Goal: Information Seeking & Learning: Learn about a topic

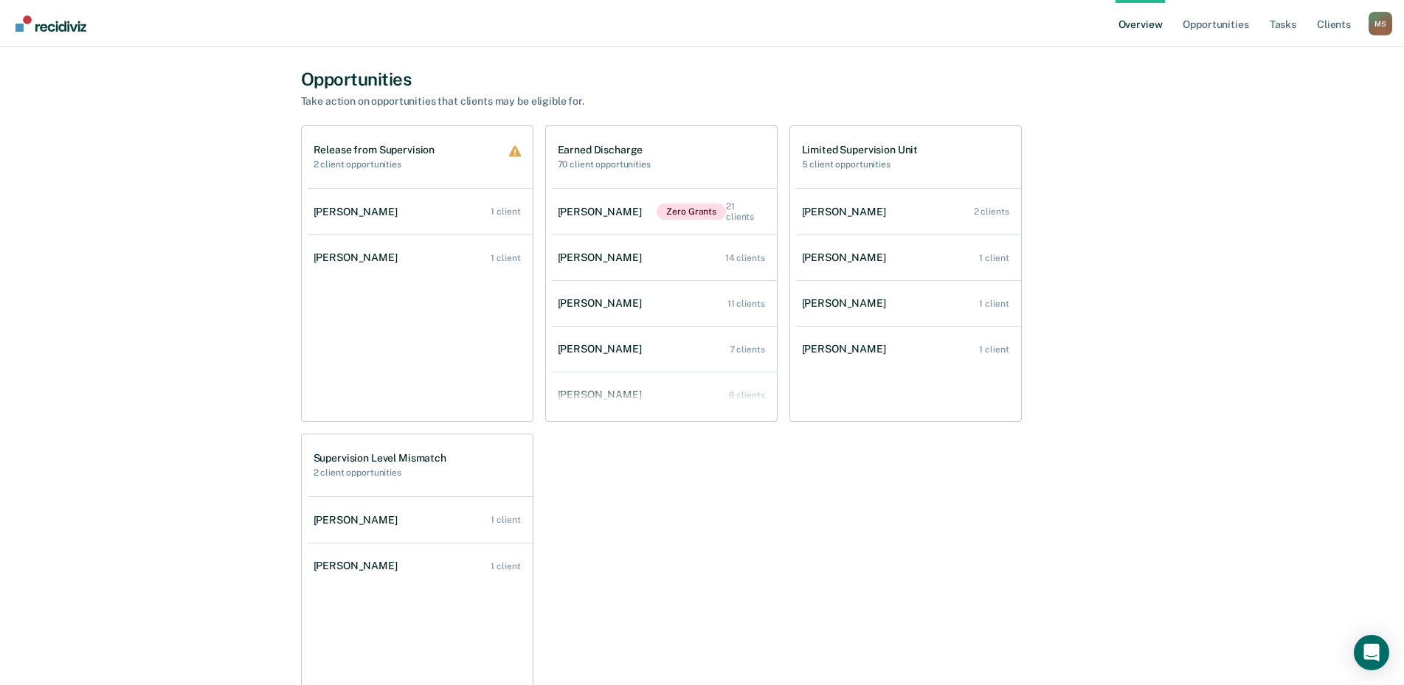
scroll to position [885, 0]
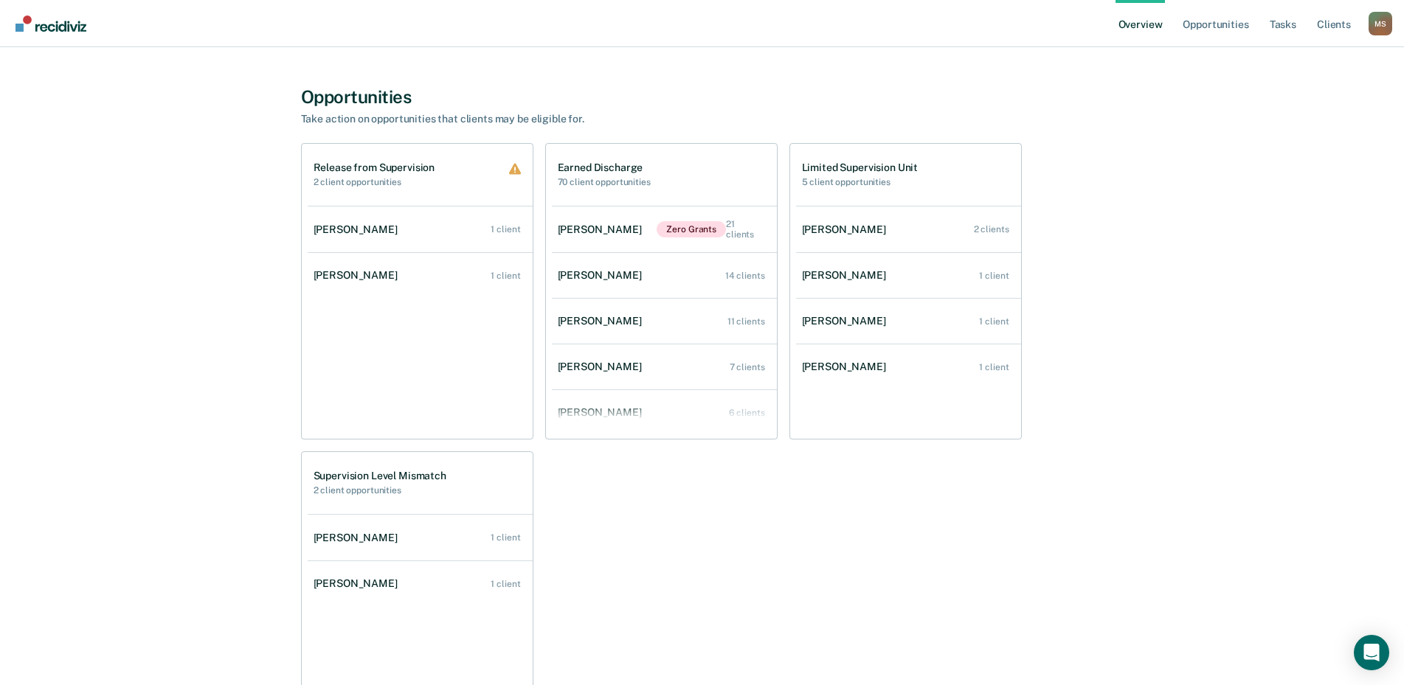
click at [1380, 28] on div "M S" at bounding box center [1381, 24] width 24 height 24
click at [1305, 120] on link "Go to Operations" at bounding box center [1321, 114] width 95 height 13
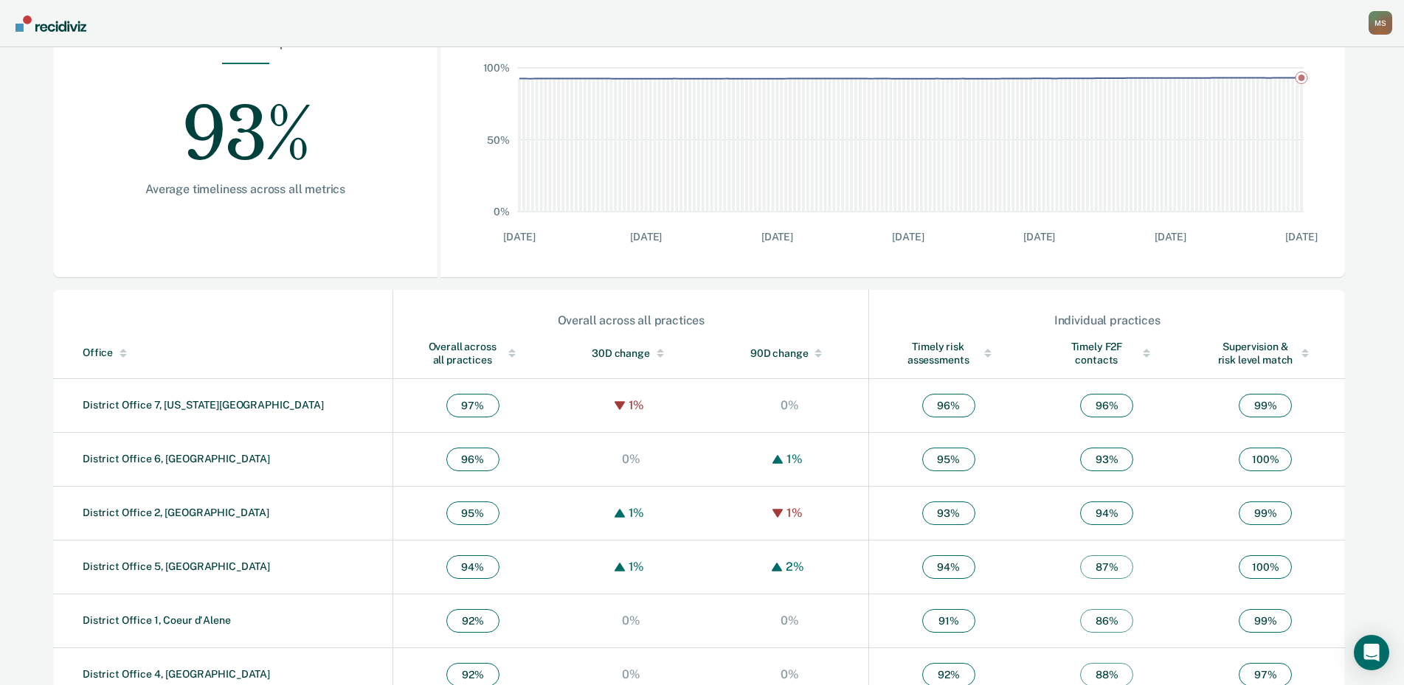
scroll to position [343, 0]
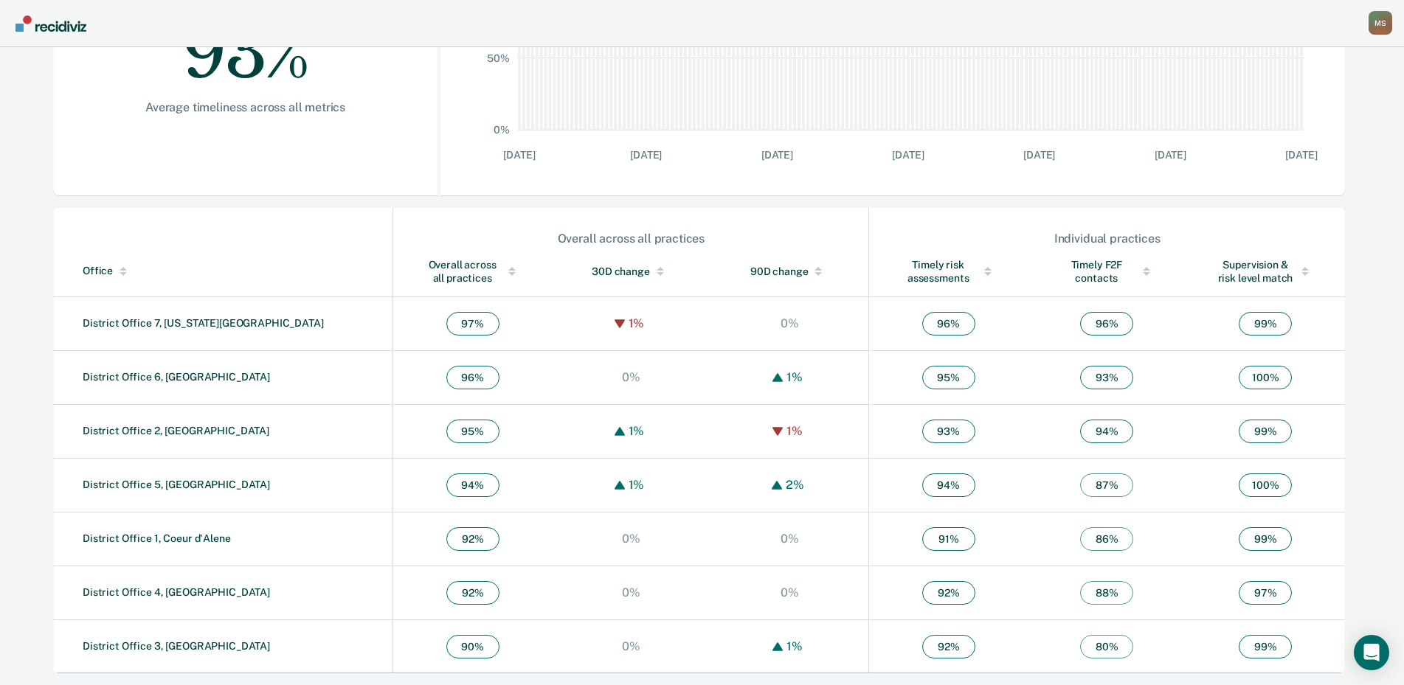
click at [423, 267] on div "Overall across all practices" at bounding box center [473, 271] width 100 height 27
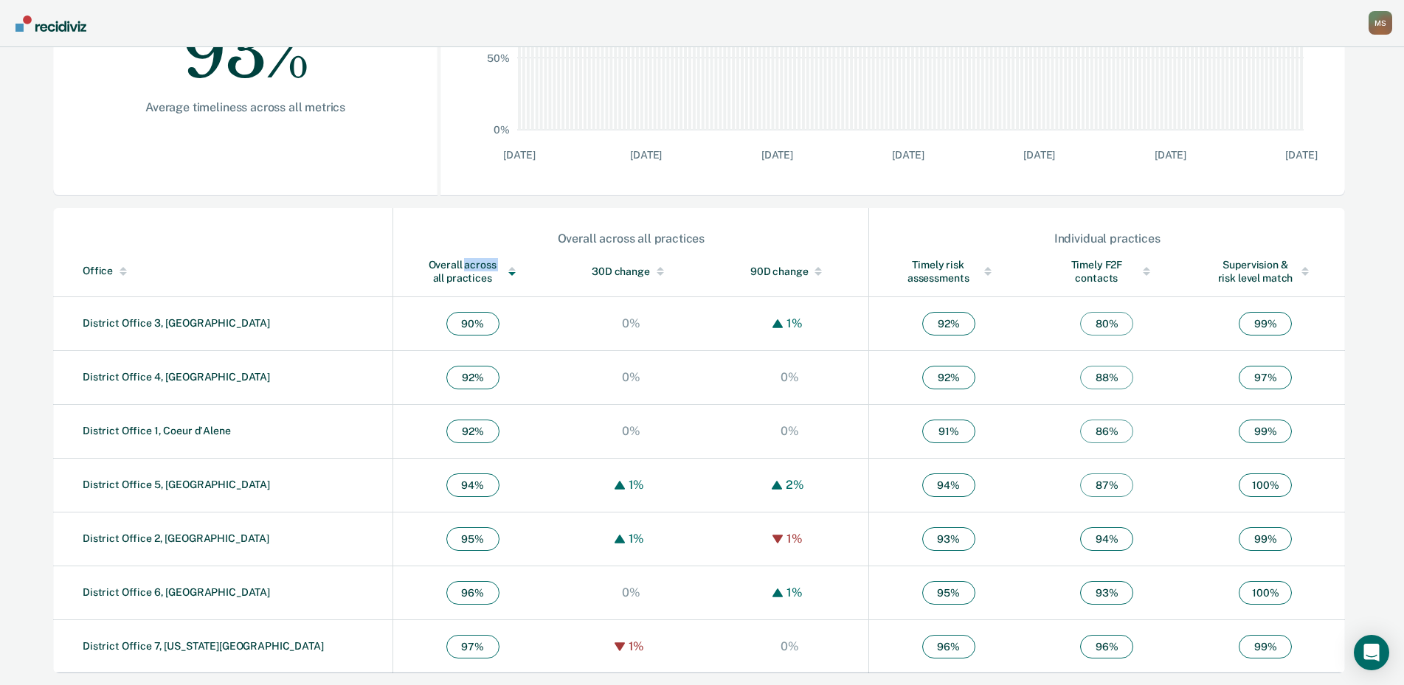
click at [423, 267] on div "Overall across all practices" at bounding box center [473, 271] width 100 height 27
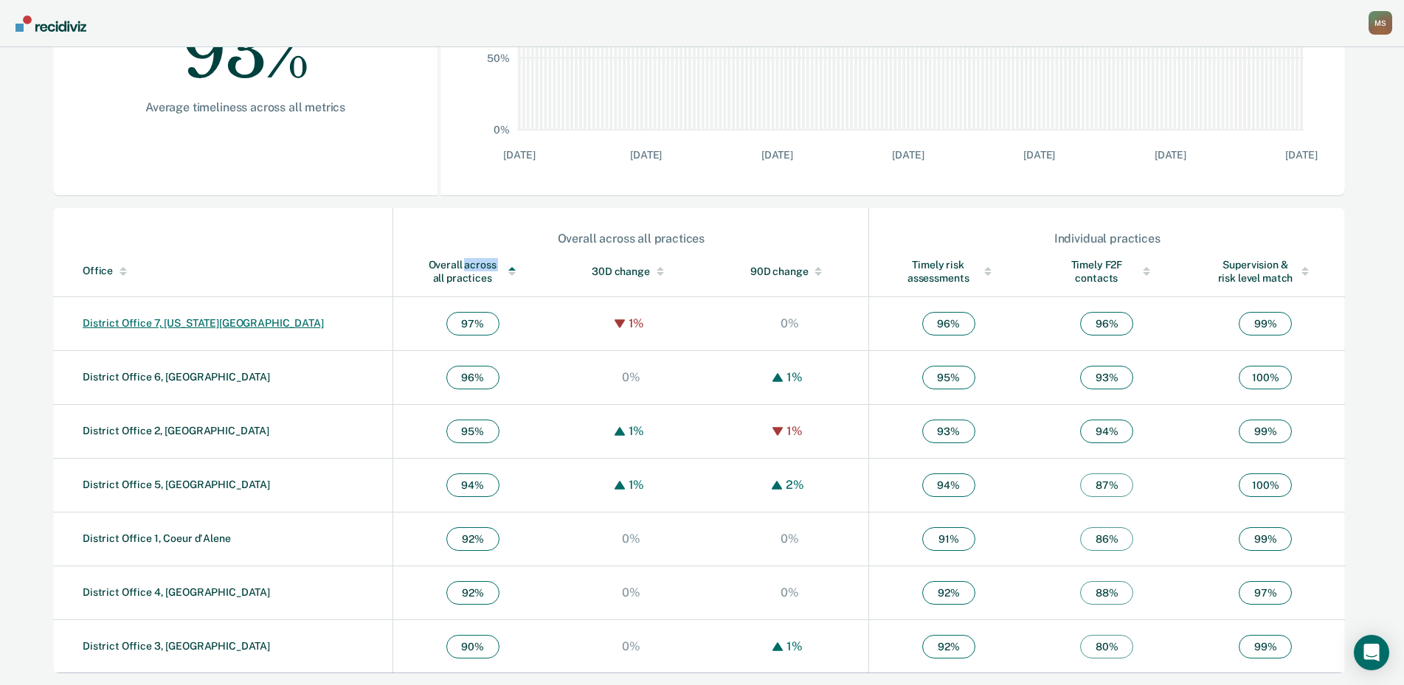
click at [108, 323] on link "District Office 7, [US_STATE][GEOGRAPHIC_DATA]" at bounding box center [203, 323] width 241 height 12
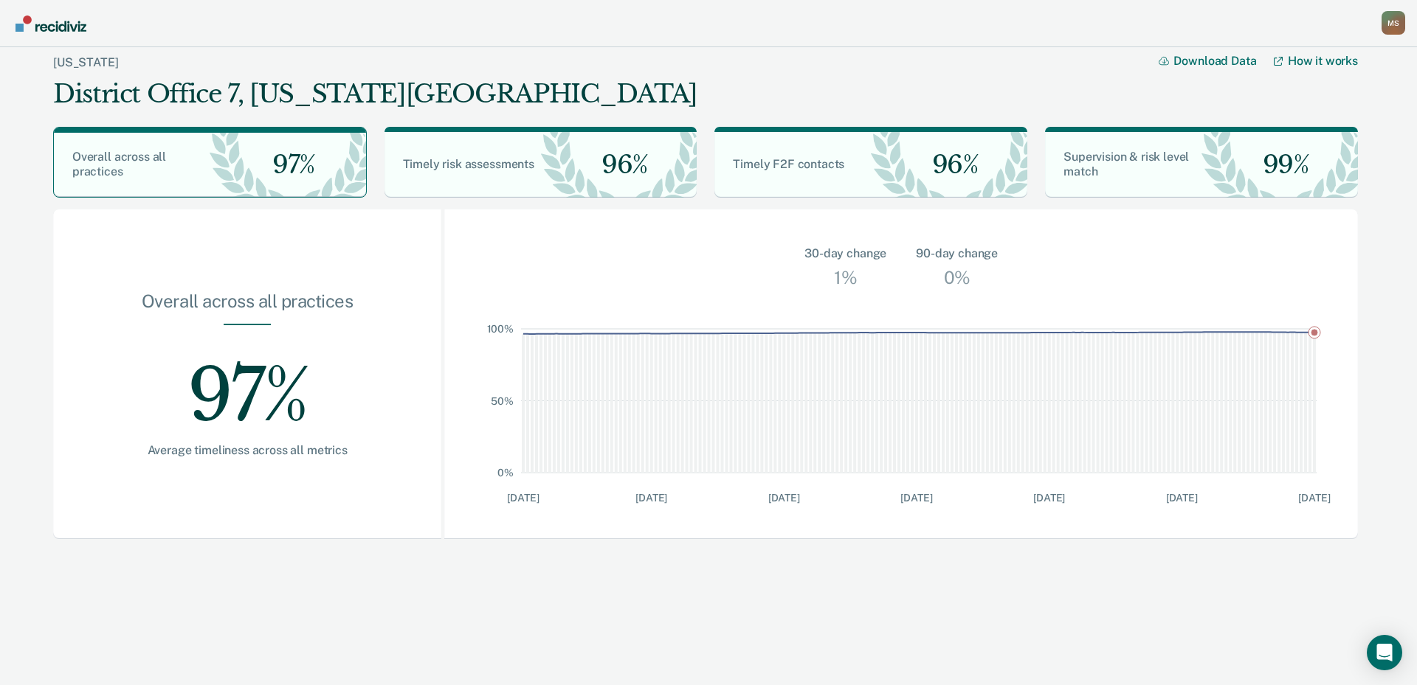
drag, startPoint x: 1397, startPoint y: 32, endPoint x: 1387, endPoint y: 39, distance: 12.3
click at [1397, 32] on div "M S" at bounding box center [1393, 23] width 24 height 24
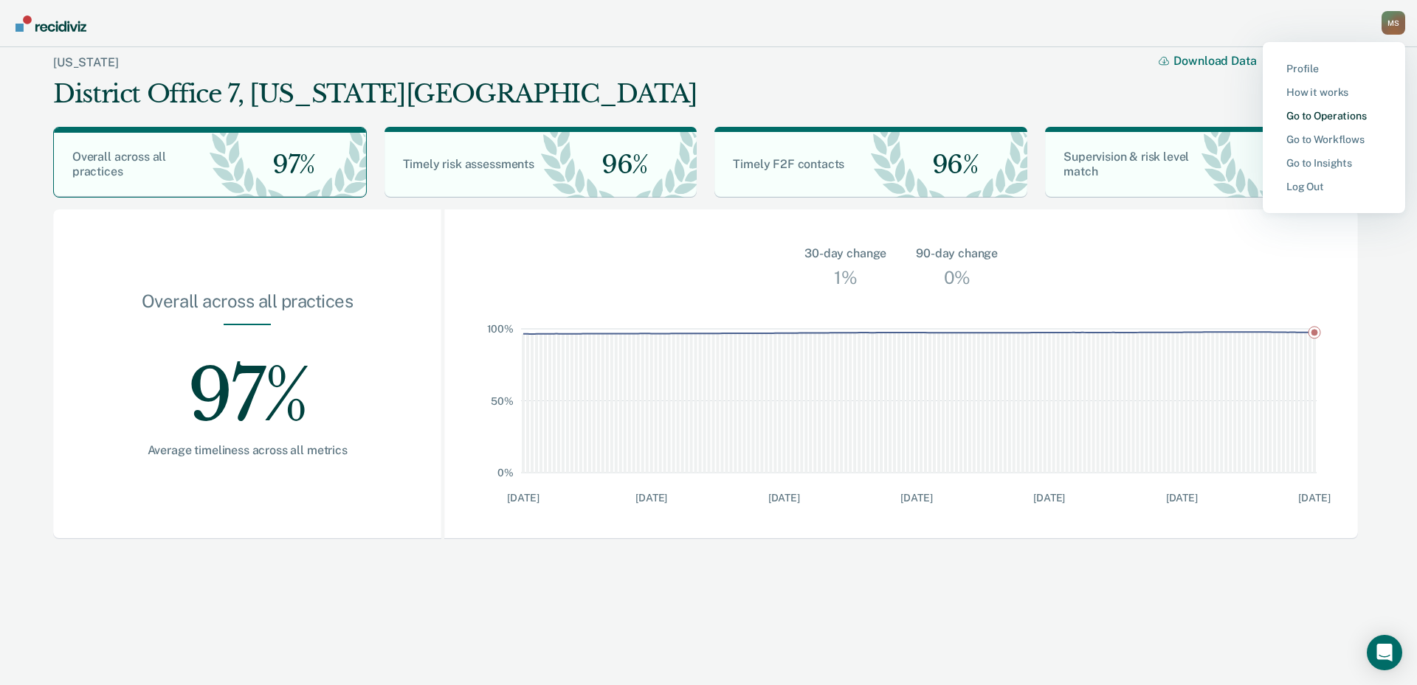
click at [1327, 115] on link "Go to Operations" at bounding box center [1333, 116] width 95 height 13
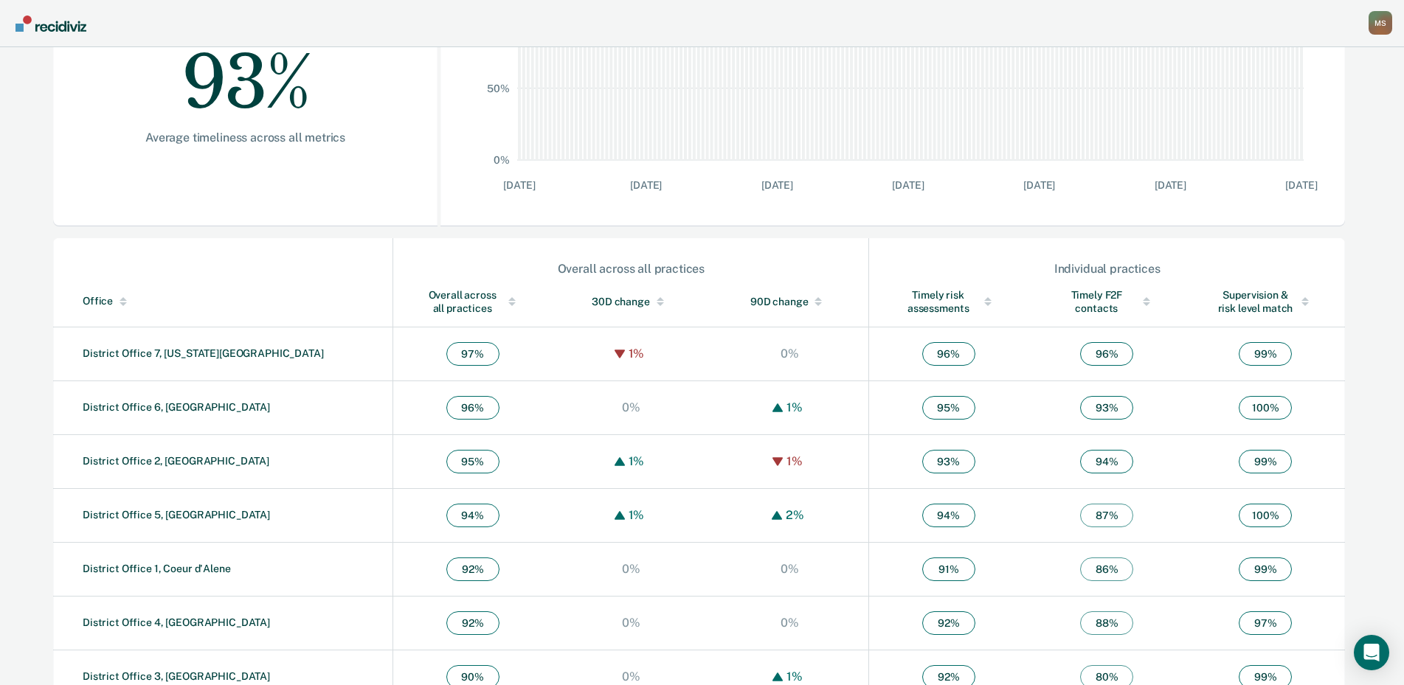
scroll to position [343, 0]
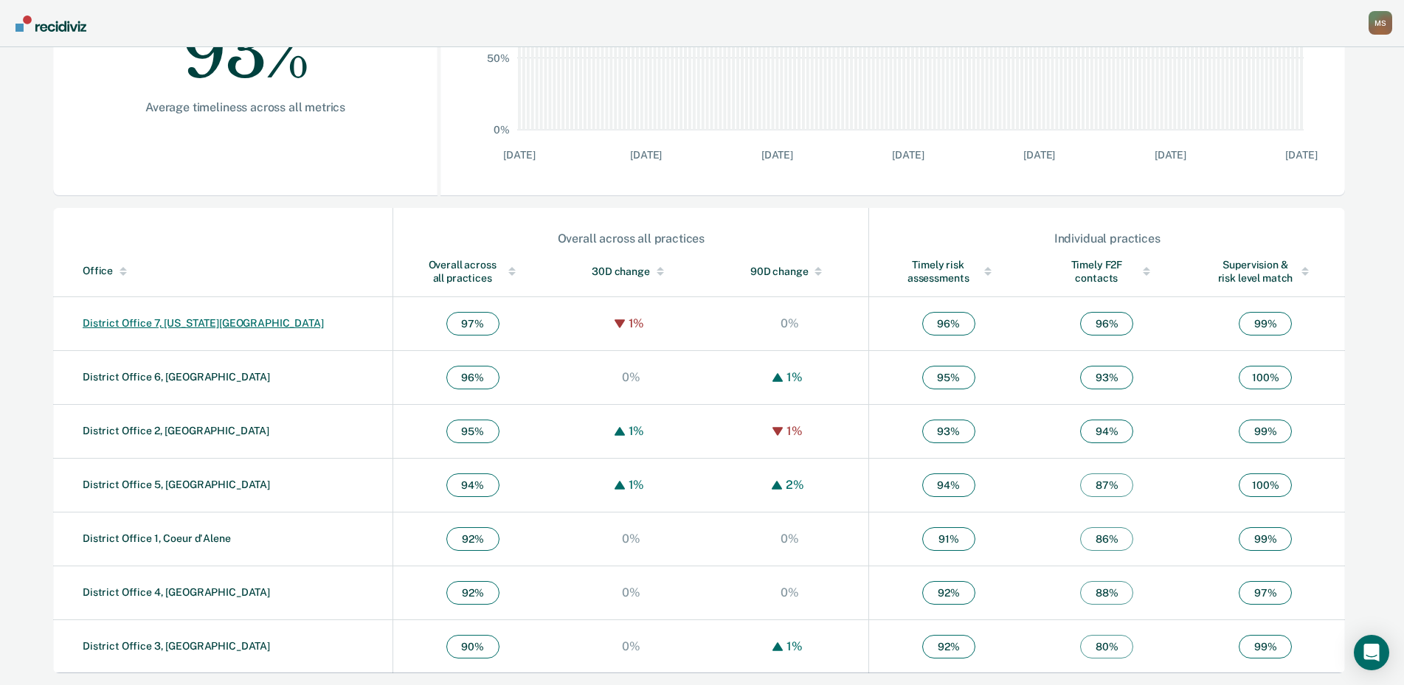
click at [167, 317] on link "District Office 7, [US_STATE][GEOGRAPHIC_DATA]" at bounding box center [203, 323] width 241 height 12
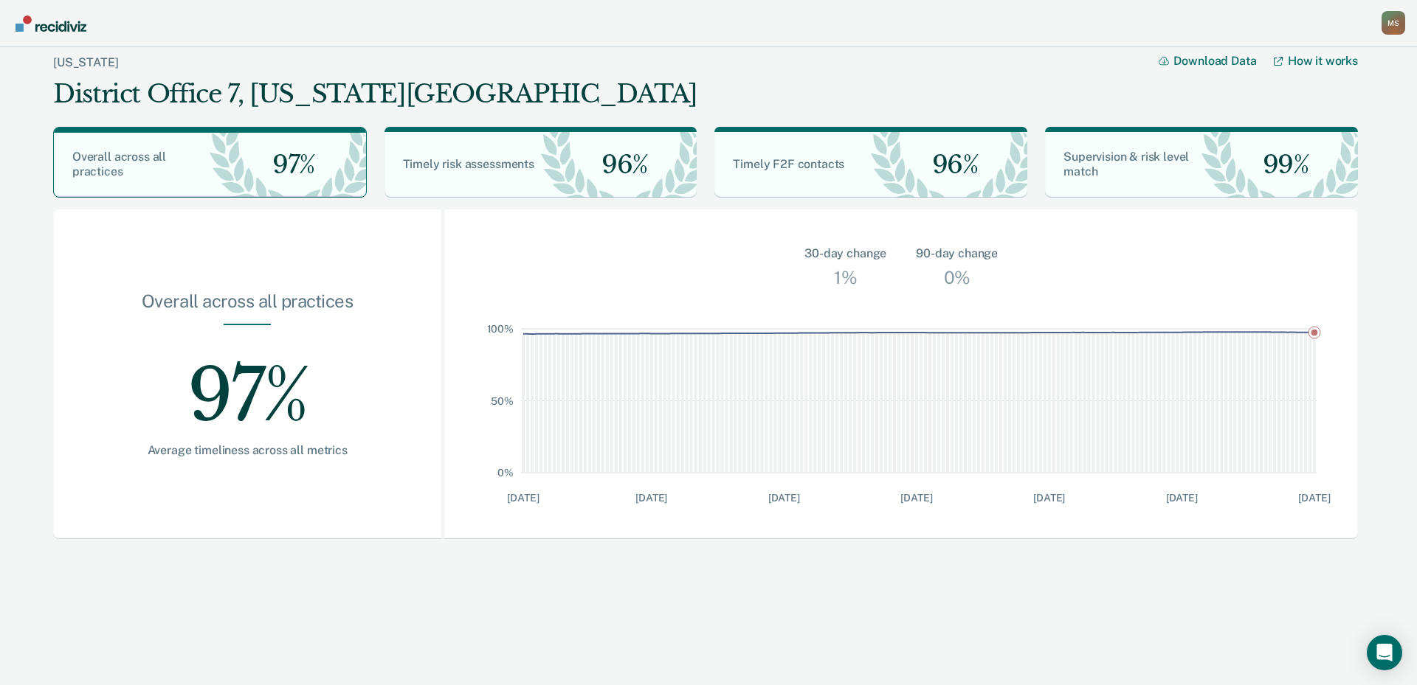
click at [110, 516] on div "Overall across all practices 97% Average timeliness across all metrics" at bounding box center [247, 375] width 388 height 330
click at [1386, 21] on div "M S" at bounding box center [1393, 23] width 24 height 24
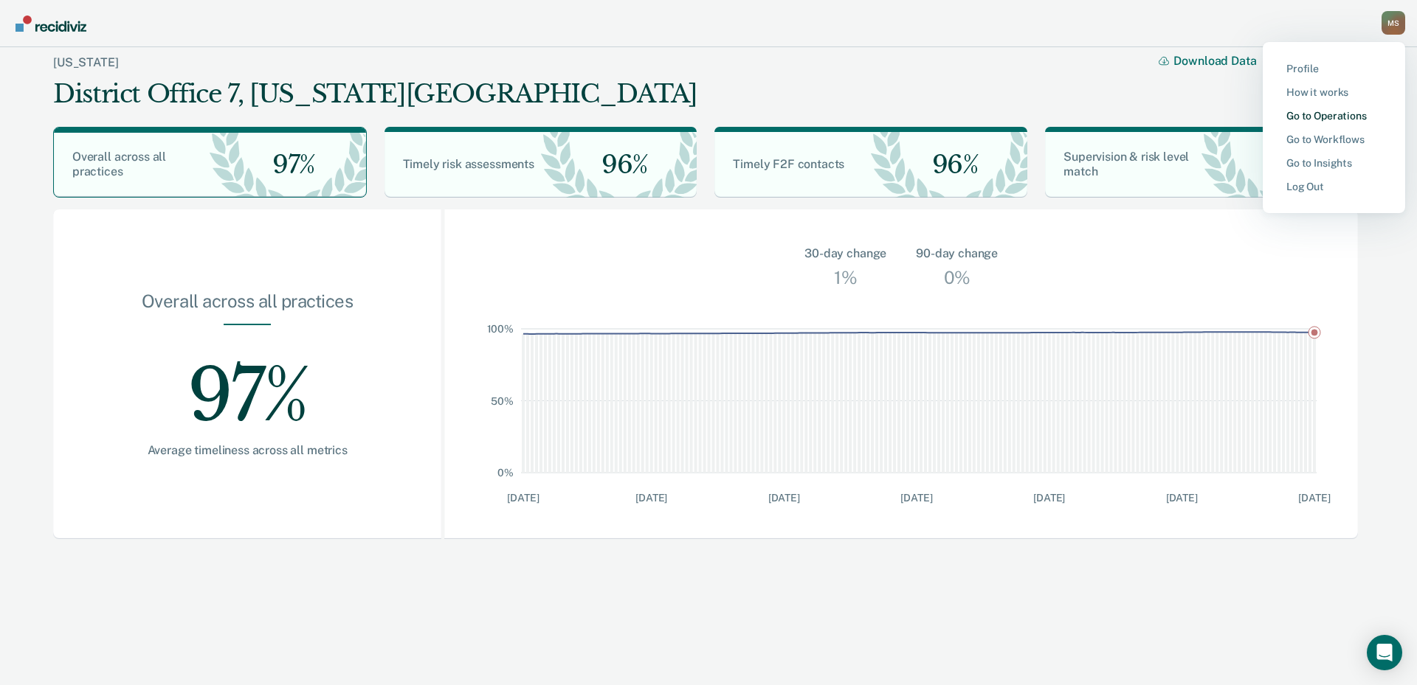
click at [1310, 114] on link "Go to Operations" at bounding box center [1333, 116] width 95 height 13
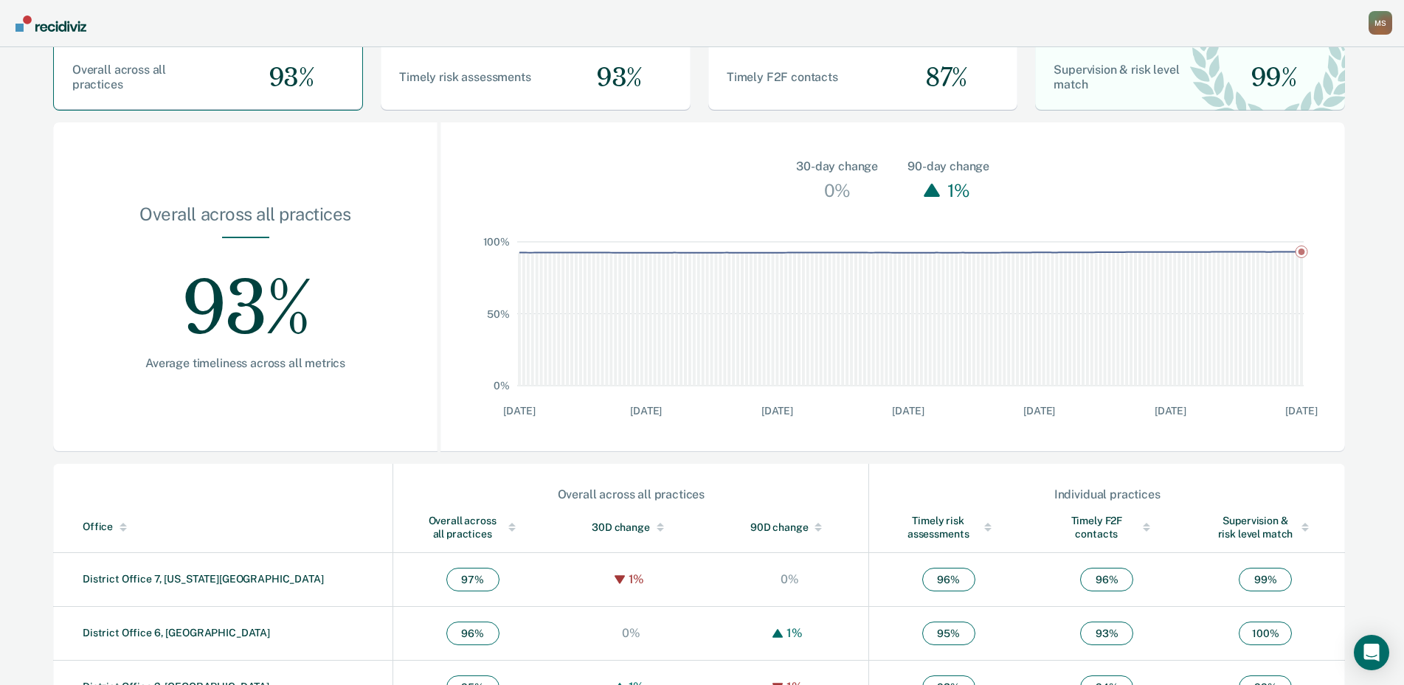
scroll to position [343, 0]
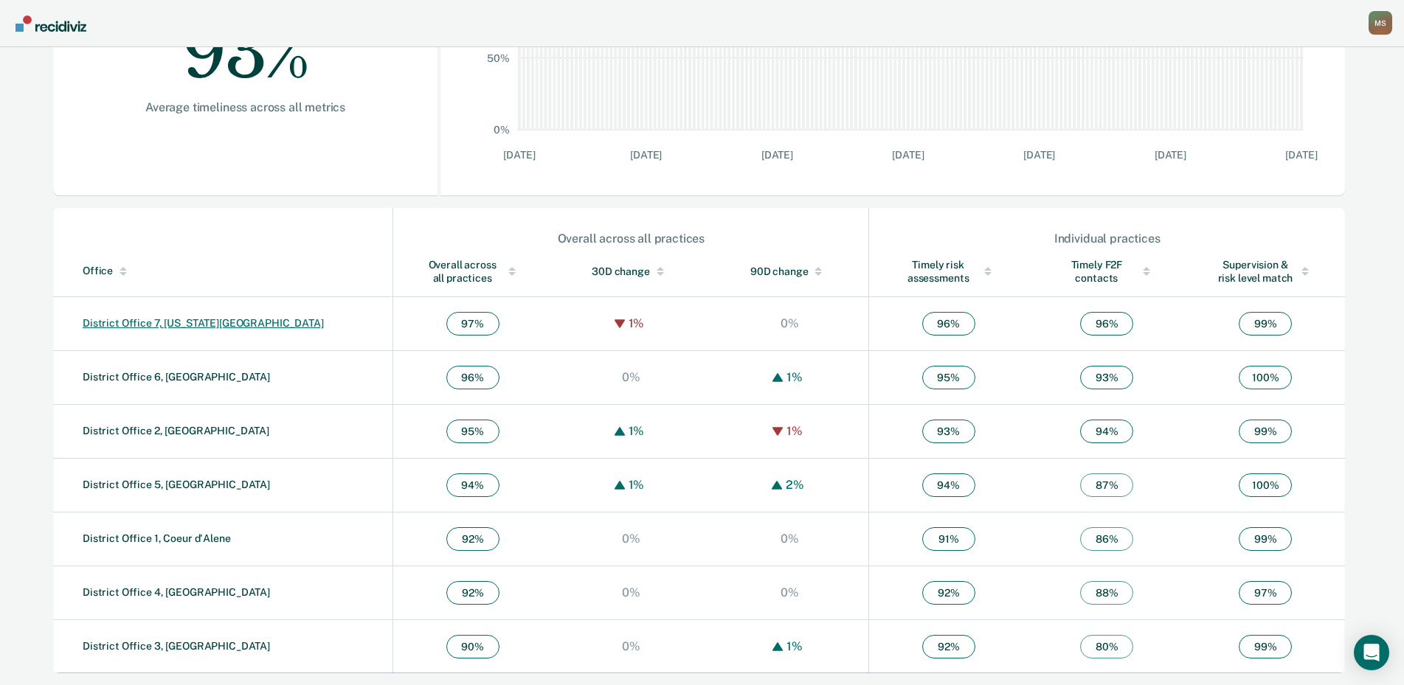
click at [135, 323] on link "District Office 7, [US_STATE][GEOGRAPHIC_DATA]" at bounding box center [203, 323] width 241 height 12
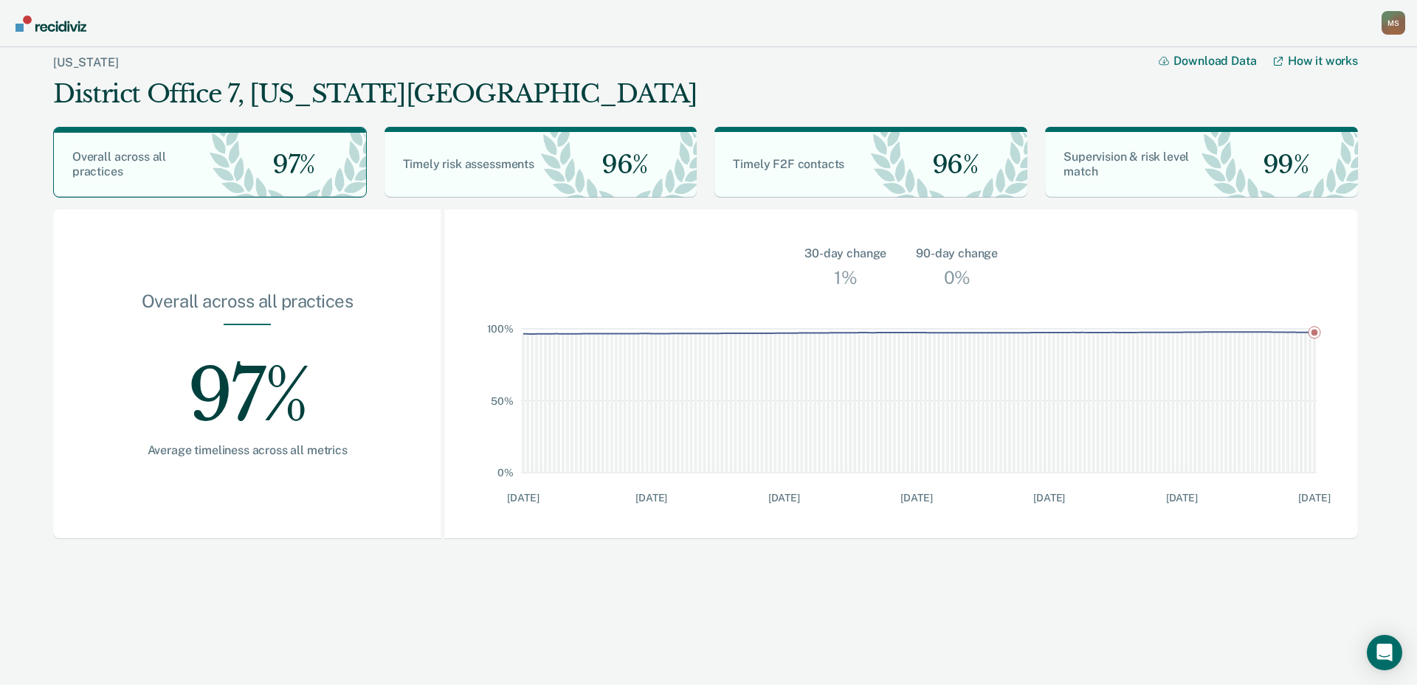
click at [63, 471] on div "Overall across all practices 97% Average timeliness across all metrics" at bounding box center [247, 375] width 388 height 330
click at [1387, 23] on div "M S" at bounding box center [1393, 23] width 24 height 24
click at [43, 27] on img "Go to Recidiviz Home" at bounding box center [50, 23] width 71 height 16
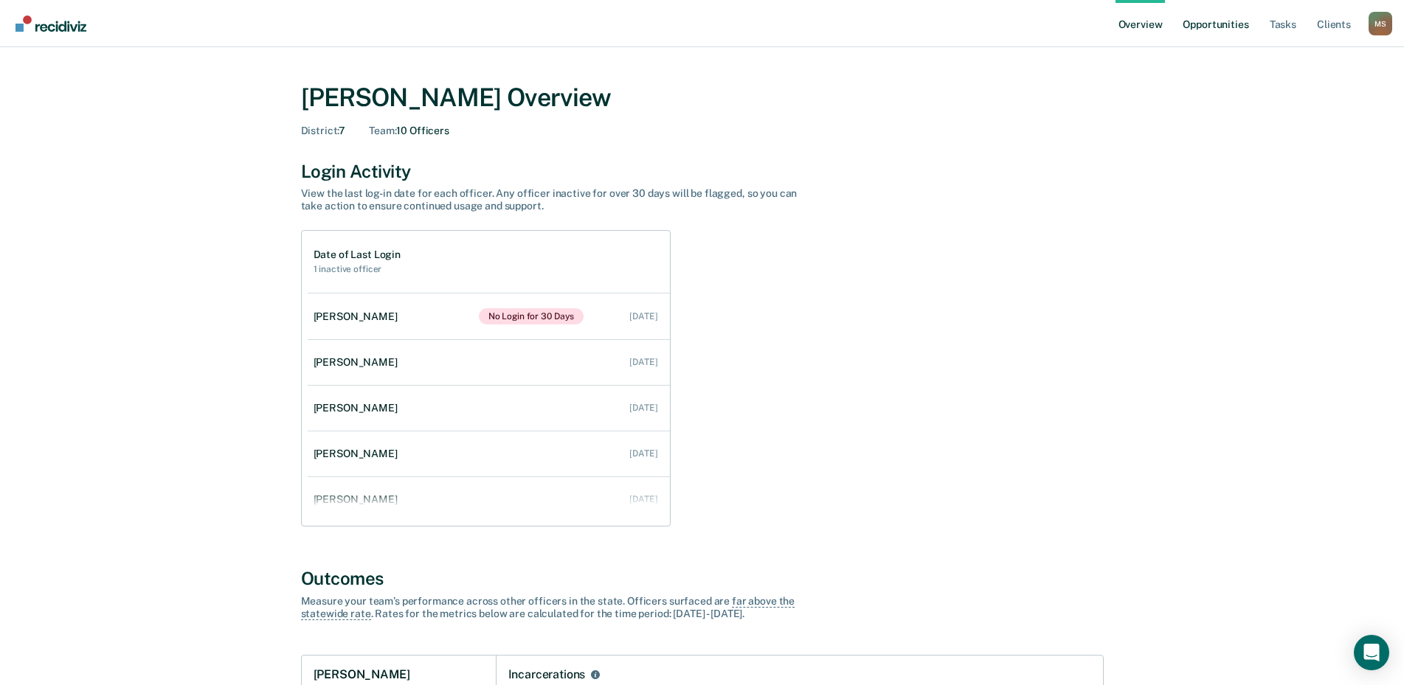
click at [1221, 27] on link "Opportunities" at bounding box center [1216, 23] width 72 height 47
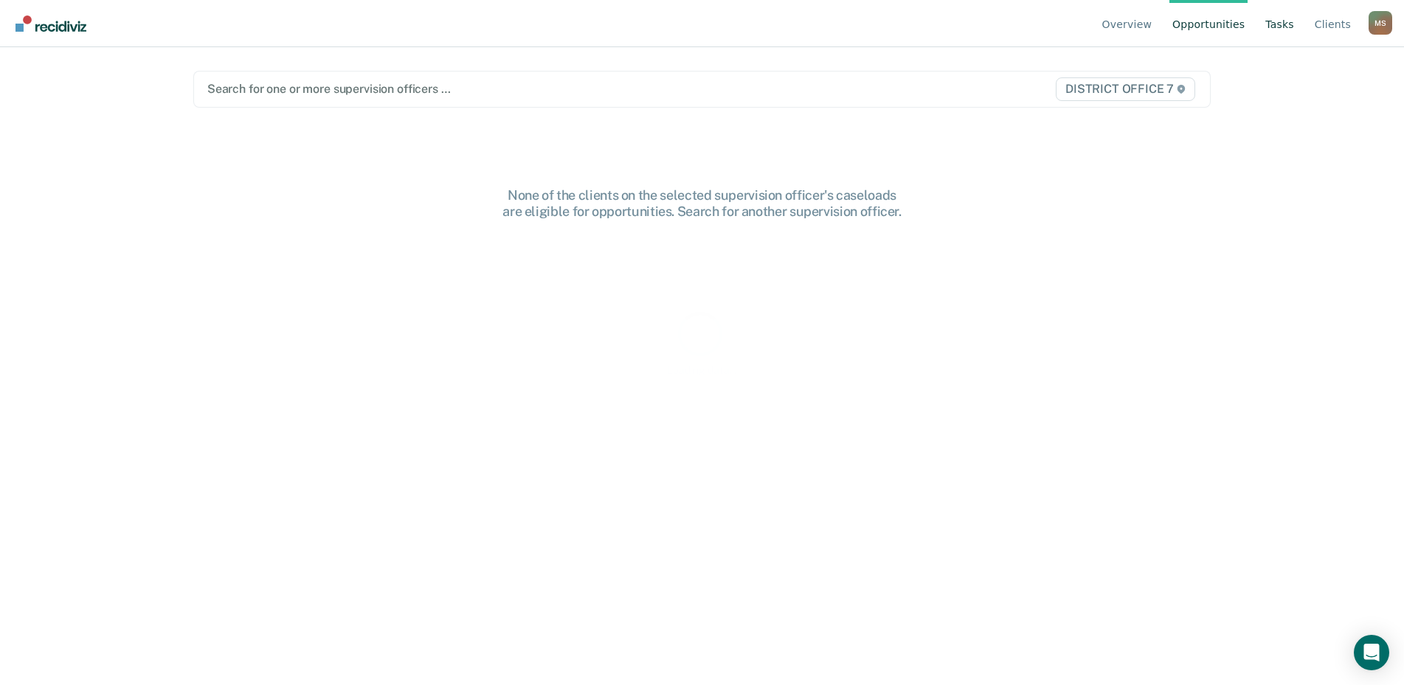
drag, startPoint x: 1221, startPoint y: 27, endPoint x: 1287, endPoint y: 26, distance: 65.7
click at [1287, 26] on link "Tasks" at bounding box center [1279, 23] width 35 height 47
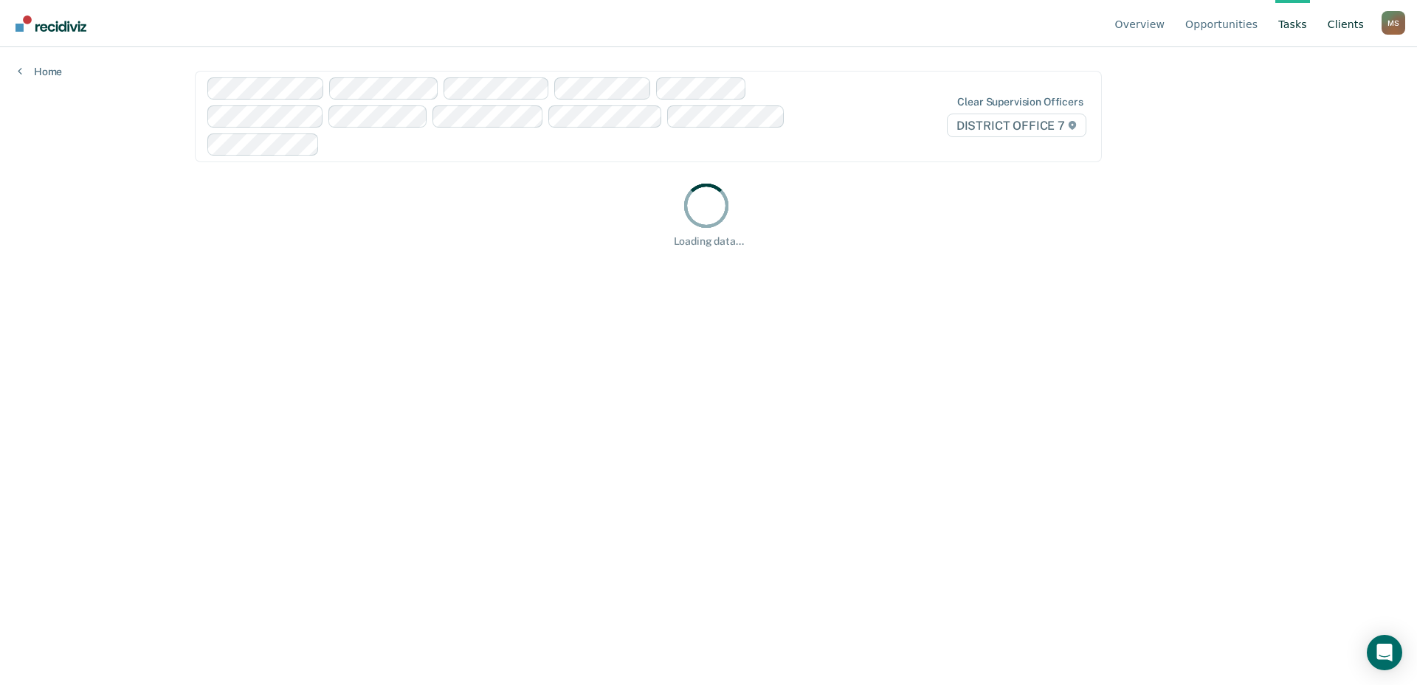
click at [1344, 27] on link "Client s" at bounding box center [1345, 23] width 42 height 47
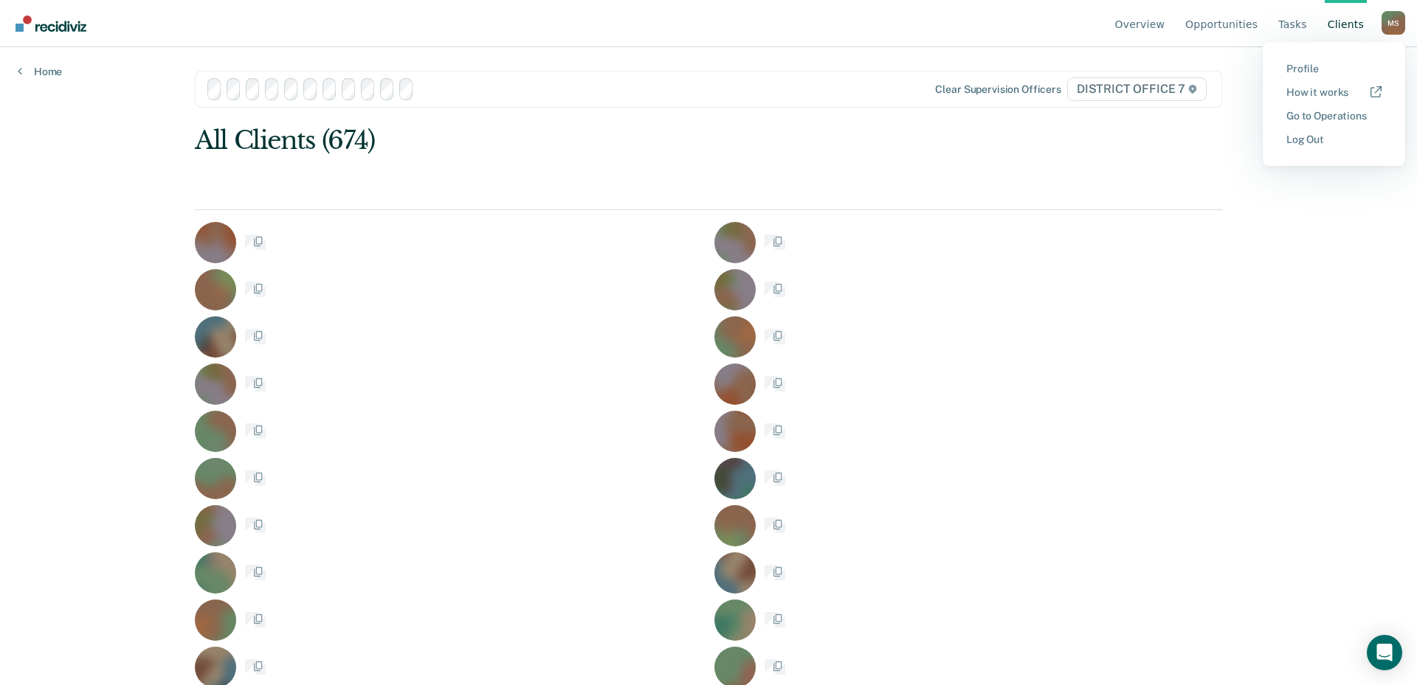
click at [1299, 134] on link "Log Out" at bounding box center [1333, 140] width 95 height 13
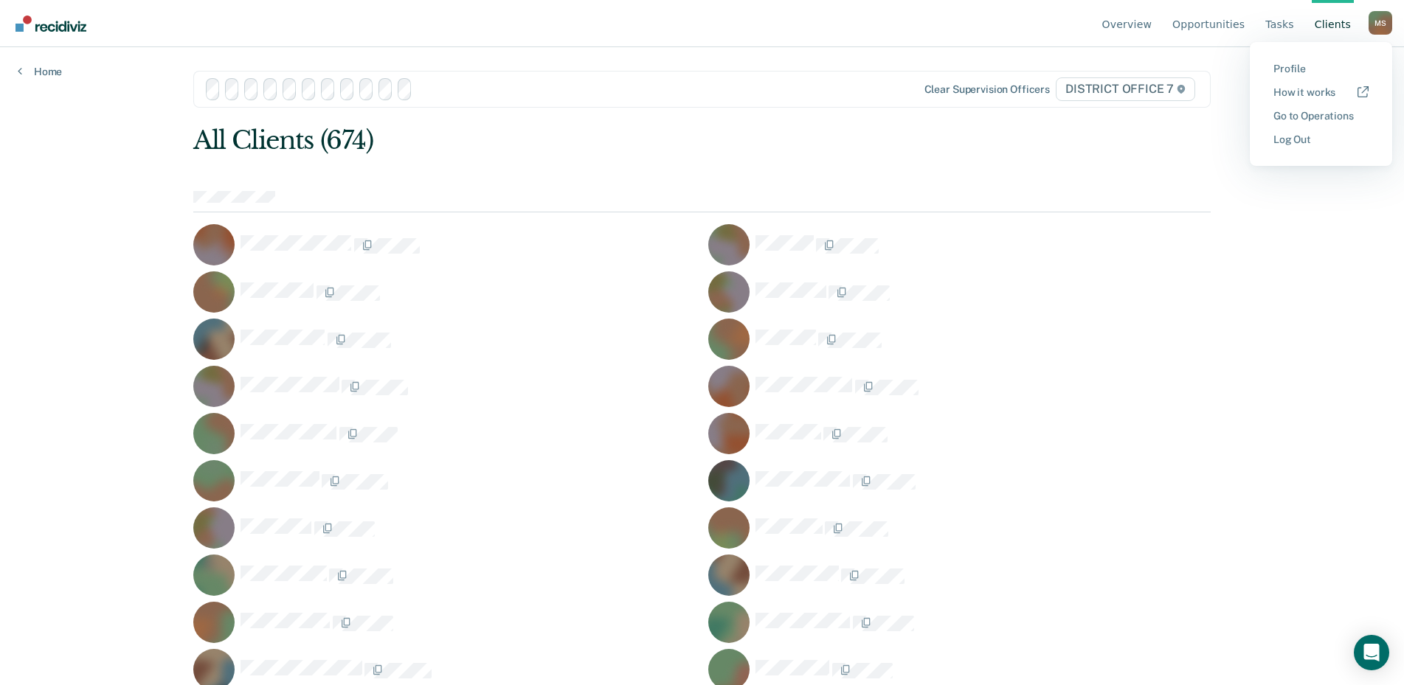
click at [1379, 34] on div "M S" at bounding box center [1381, 23] width 24 height 24
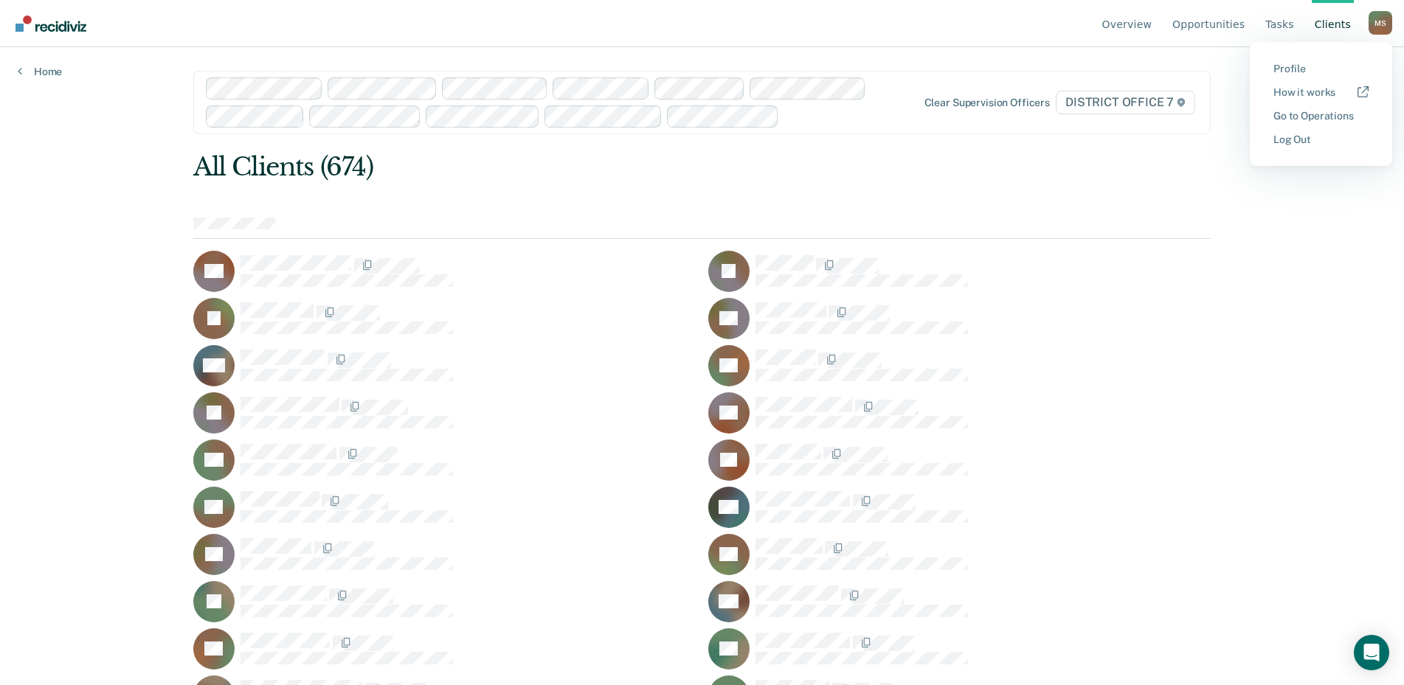
click at [1381, 18] on div "M S" at bounding box center [1381, 23] width 24 height 24
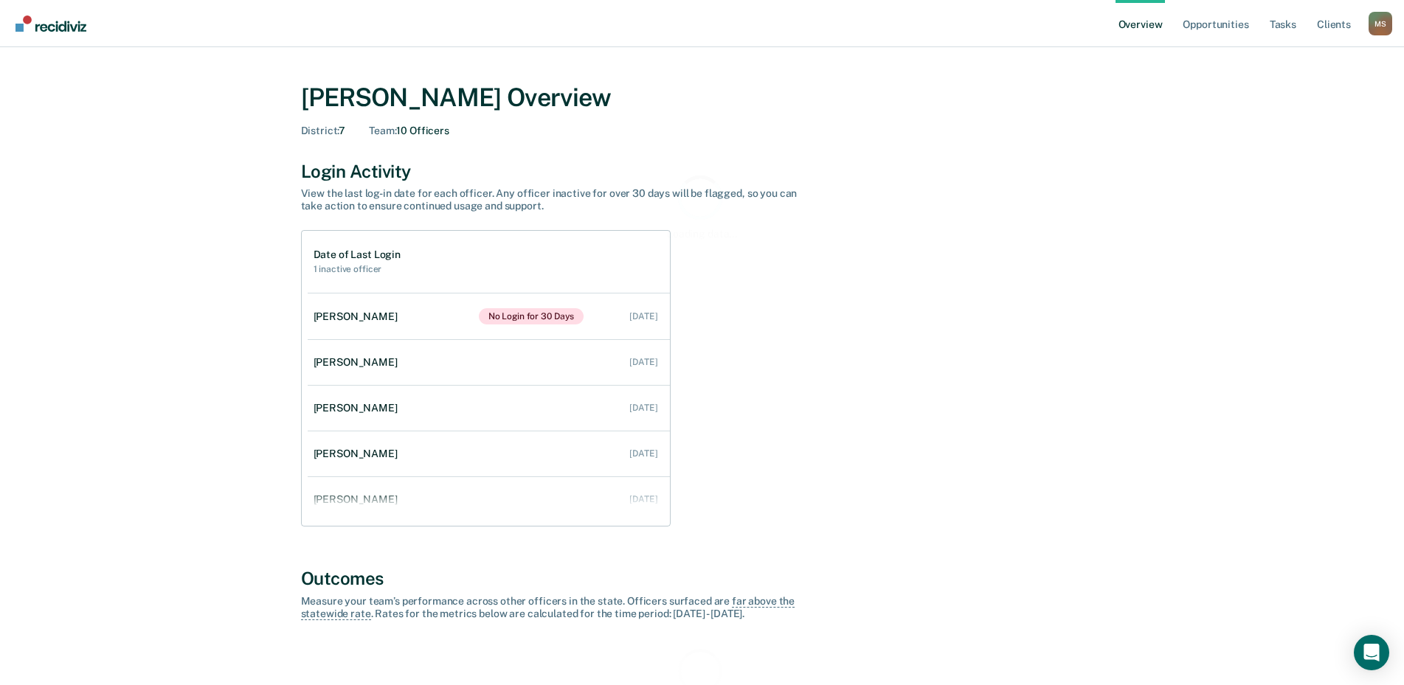
click at [1371, 24] on div "M S" at bounding box center [1381, 24] width 24 height 24
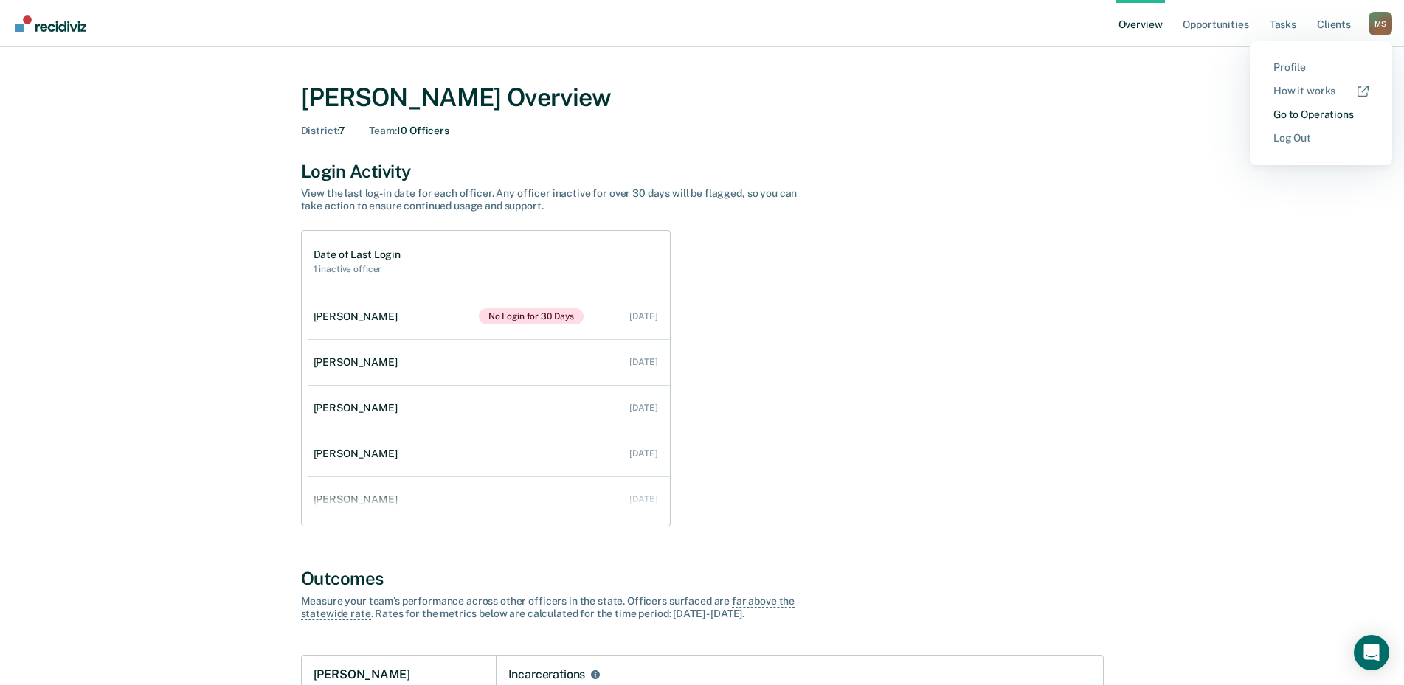
click at [1301, 114] on link "Go to Operations" at bounding box center [1321, 114] width 95 height 13
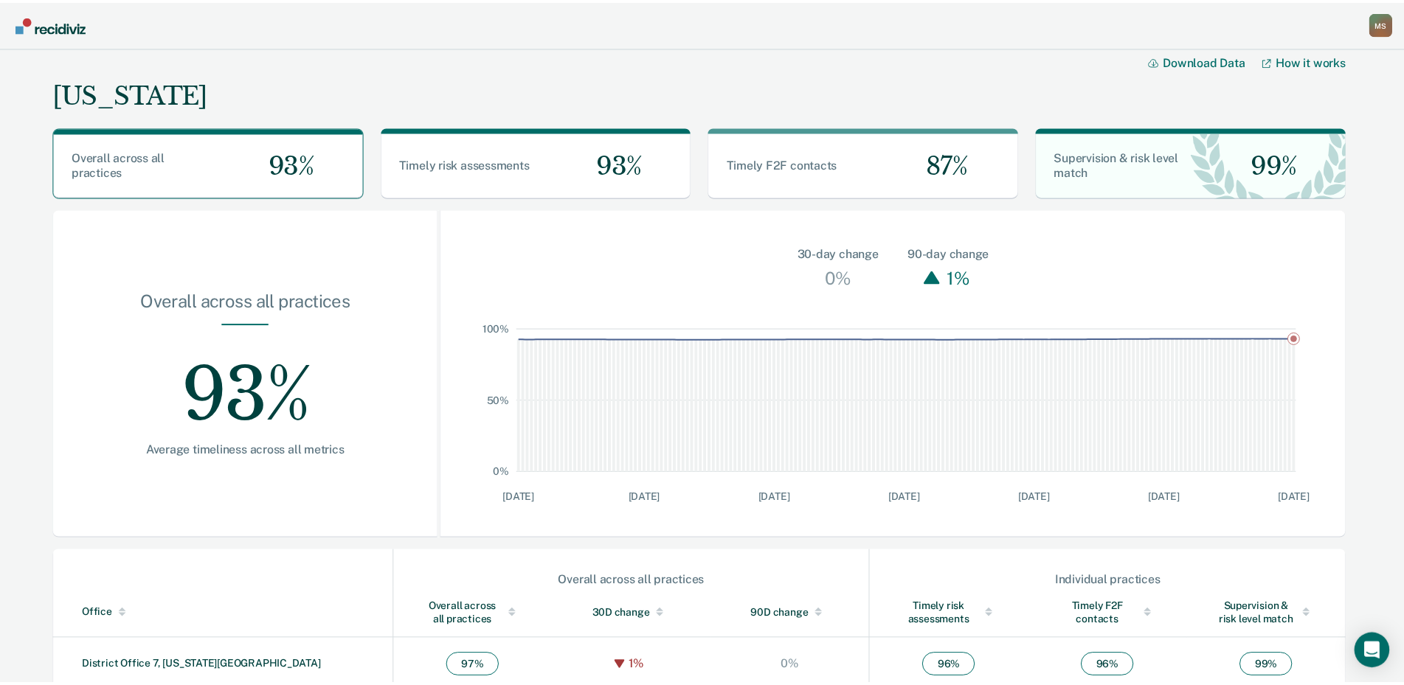
scroll to position [295, 0]
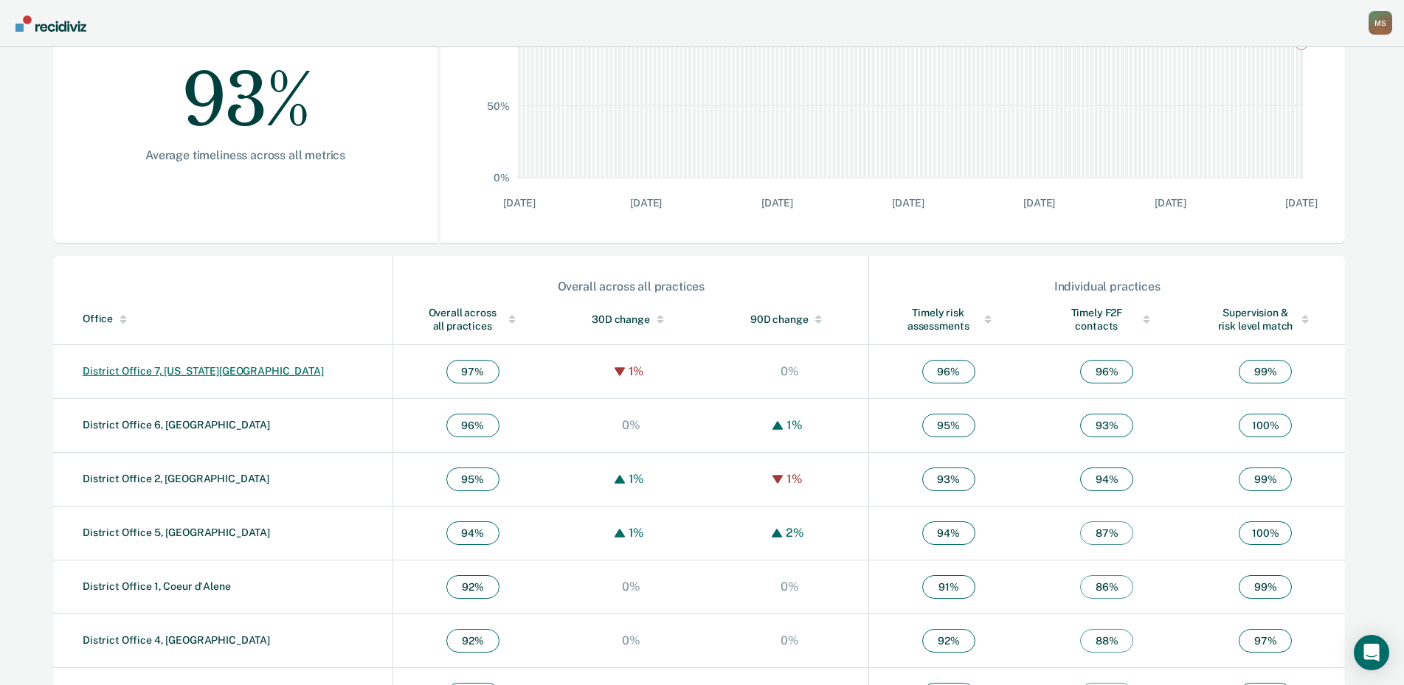
click at [169, 374] on link "District Office 7, [US_STATE][GEOGRAPHIC_DATA]" at bounding box center [203, 371] width 241 height 12
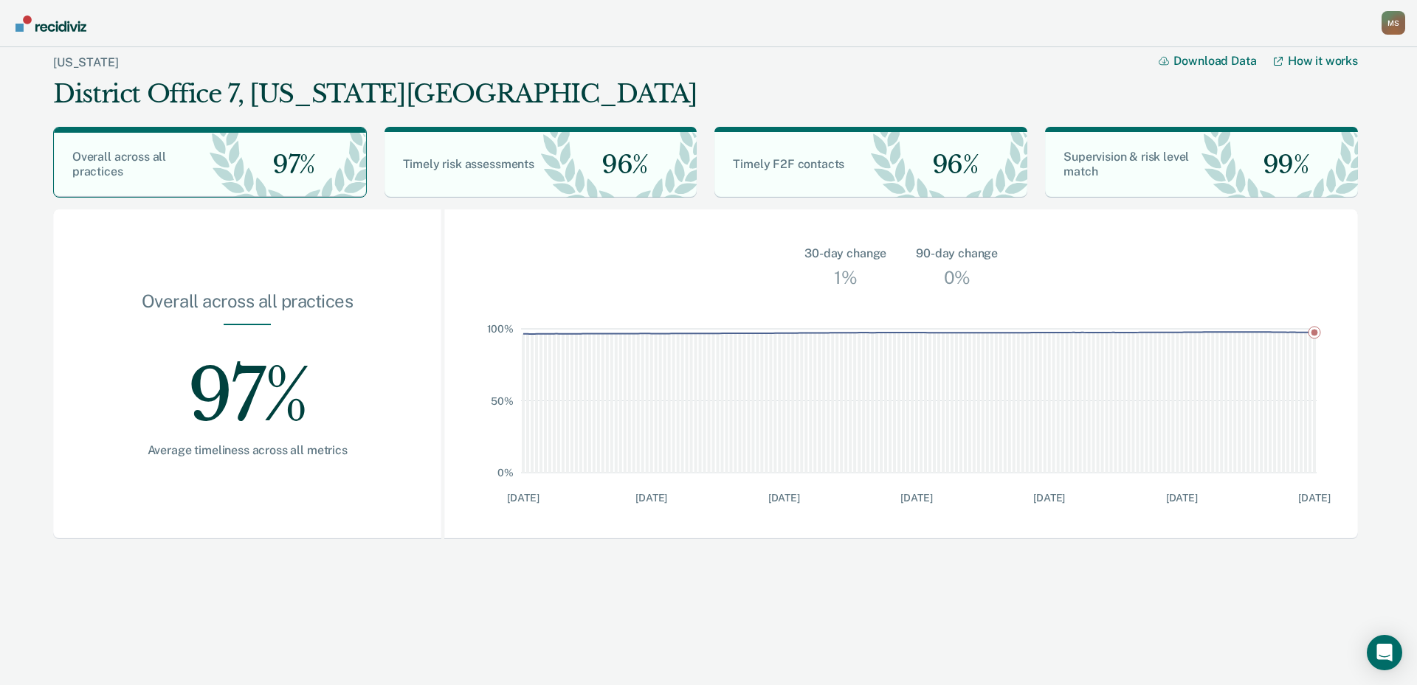
click at [585, 554] on div "Idaho District Office 7, Idaho Falls Download Data How it works Overall across …" at bounding box center [705, 299] width 1319 height 519
click at [53, 27] on img "Go to Recidiviz Home" at bounding box center [50, 23] width 71 height 16
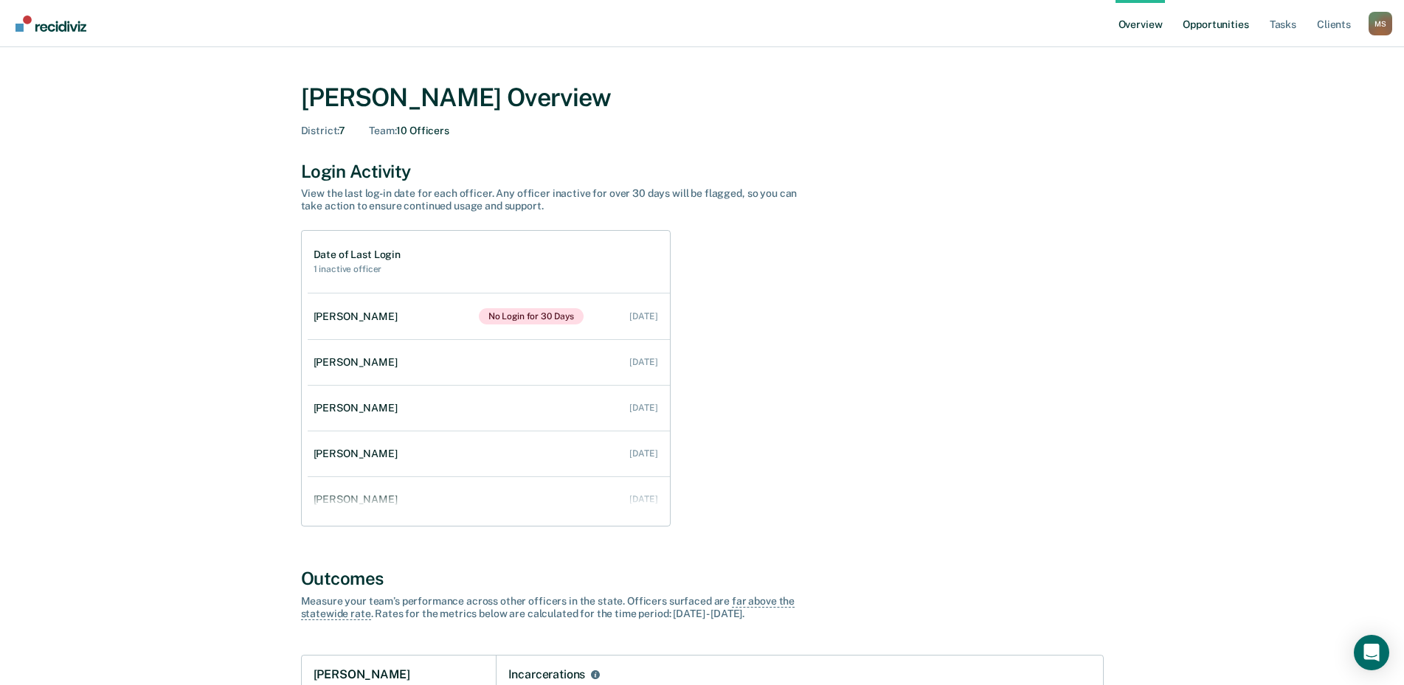
click at [1221, 27] on link "Opportunities" at bounding box center [1216, 23] width 72 height 47
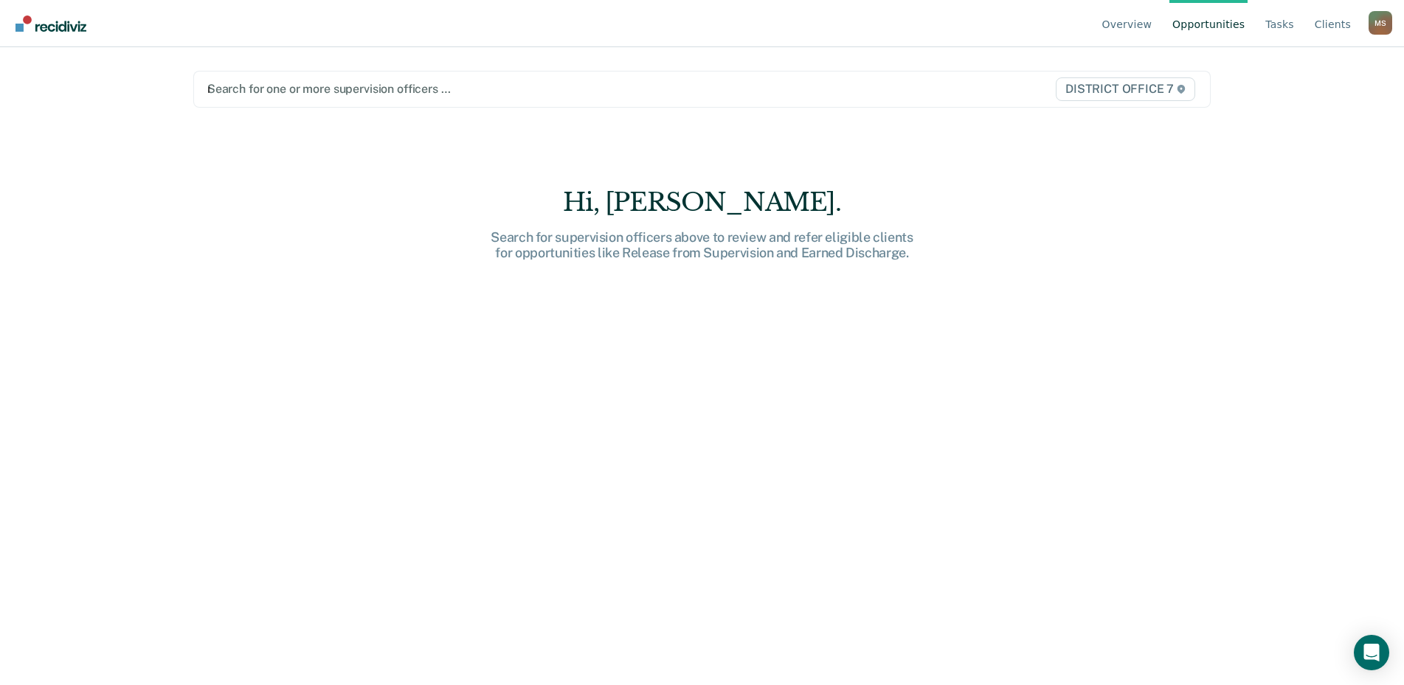
type input "mart"
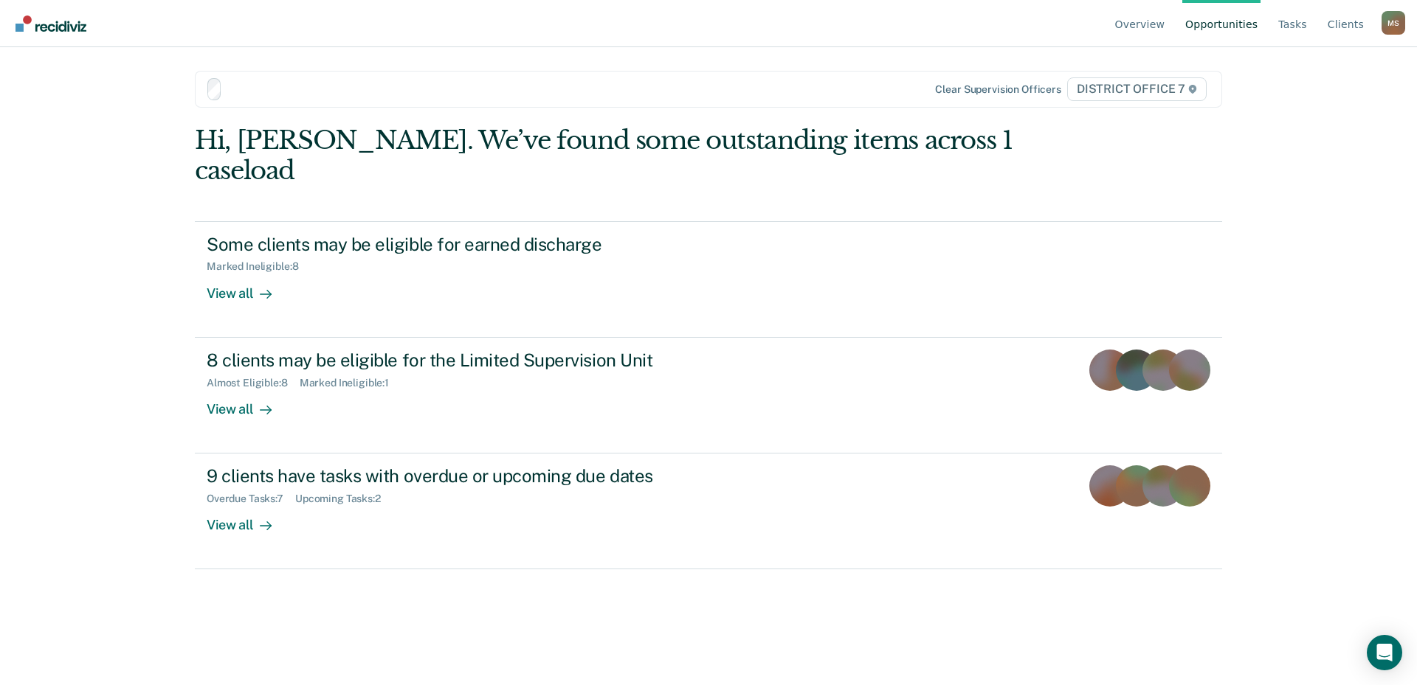
click at [55, 393] on div "Overview Opportunities Tasks Client s Martinez, Steven M S Profile How it works…" at bounding box center [708, 342] width 1417 height 685
click at [59, 391] on div "Overview Opportunities Tasks Client s Martinez, Steven M S Profile How it works…" at bounding box center [708, 342] width 1417 height 685
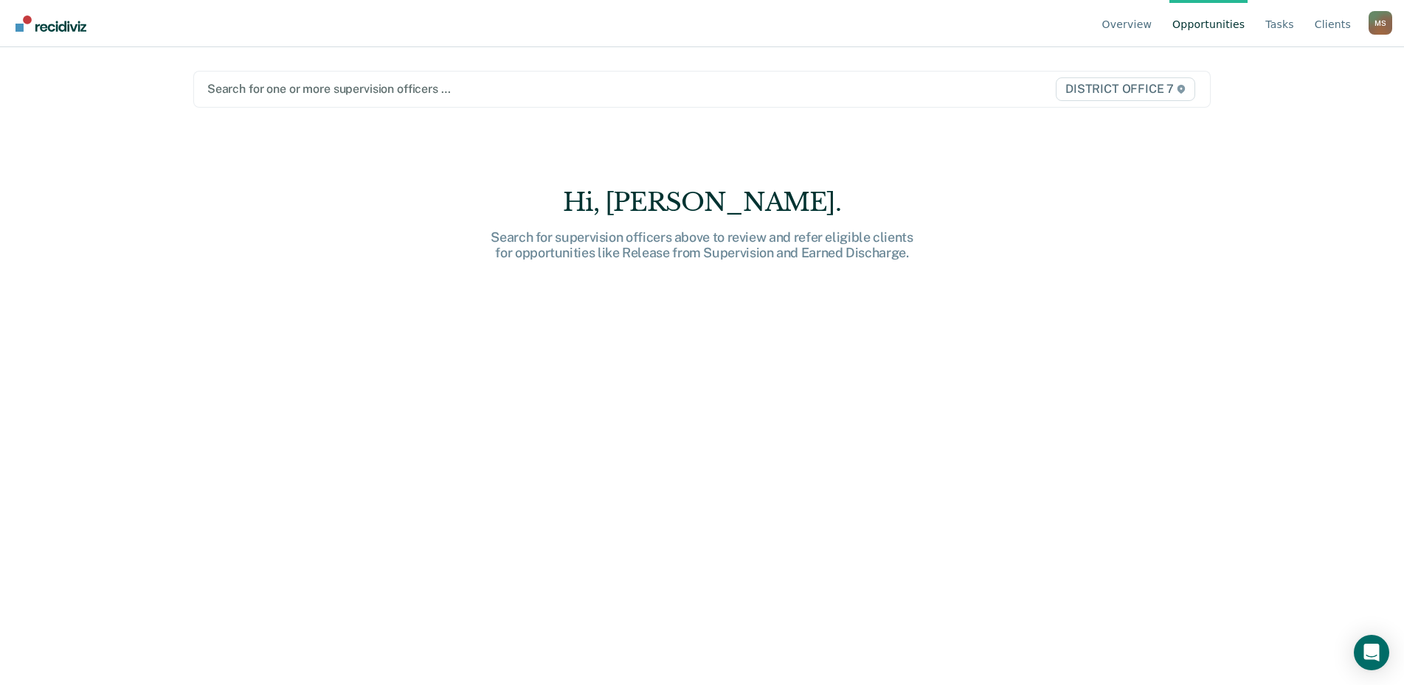
click at [1377, 24] on div "M S" at bounding box center [1381, 23] width 24 height 24
click at [1313, 115] on link "Go to Operations" at bounding box center [1321, 116] width 95 height 13
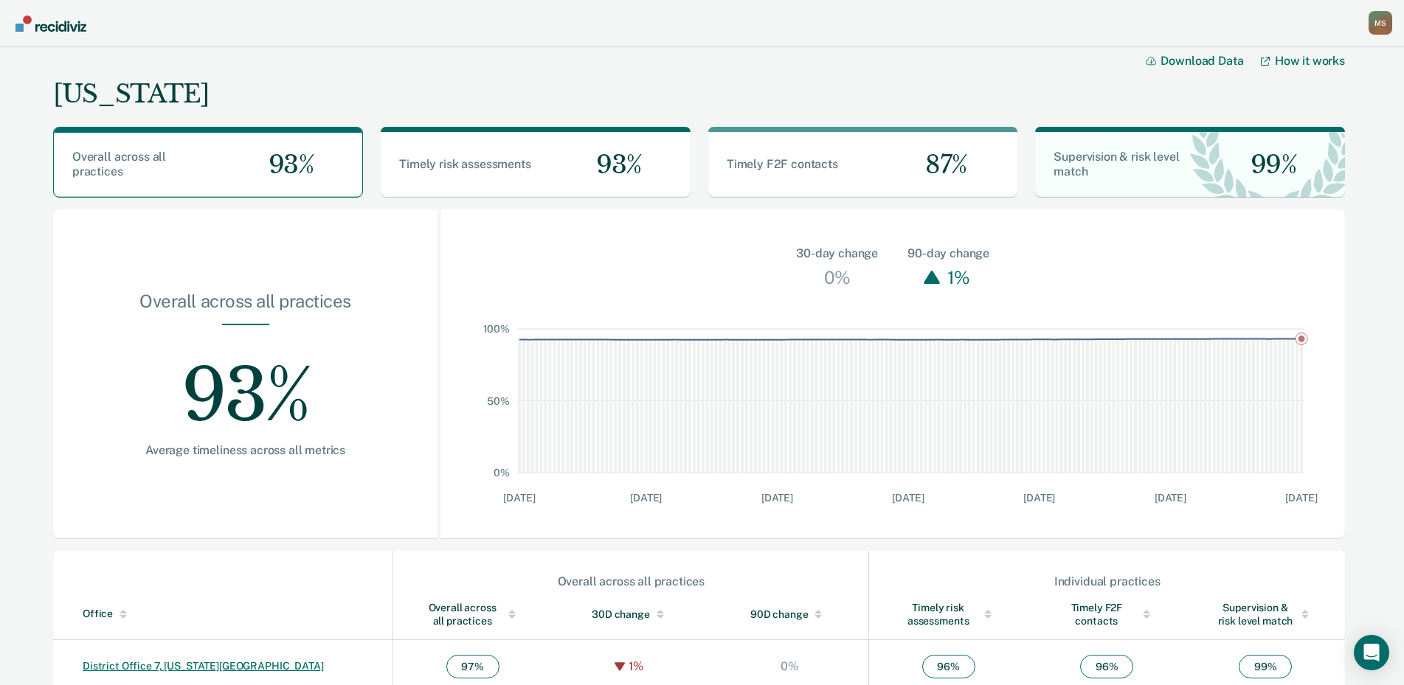
click at [145, 669] on link "District Office 7, [US_STATE][GEOGRAPHIC_DATA]" at bounding box center [203, 666] width 241 height 12
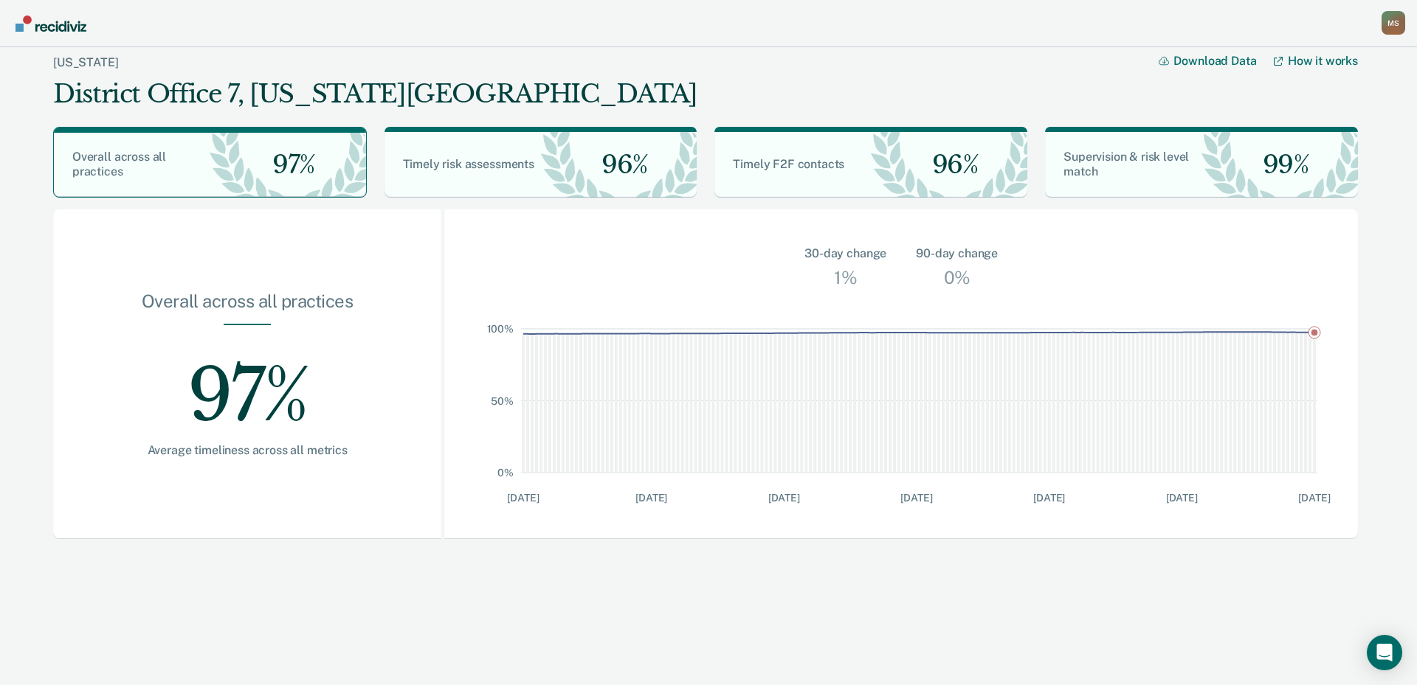
click at [1390, 21] on div "M S" at bounding box center [1393, 23] width 24 height 24
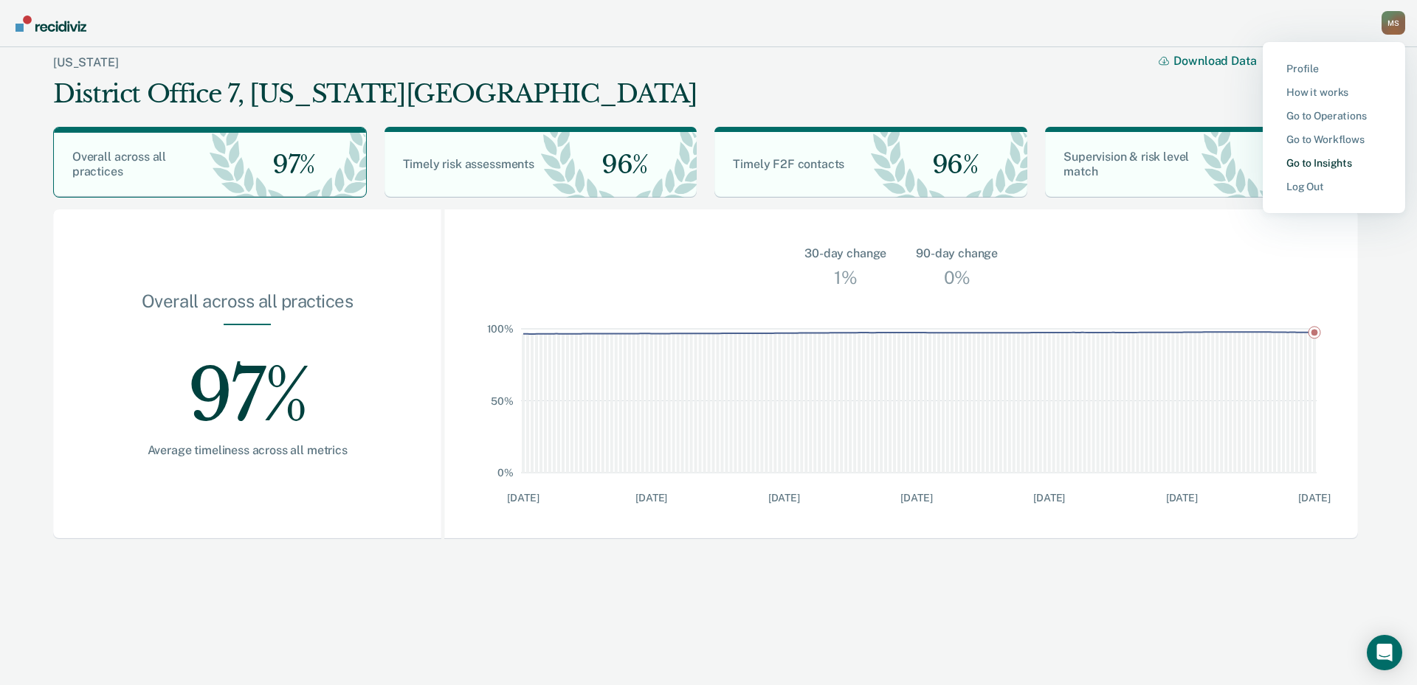
click at [1347, 162] on link "Go to Insights" at bounding box center [1333, 163] width 95 height 13
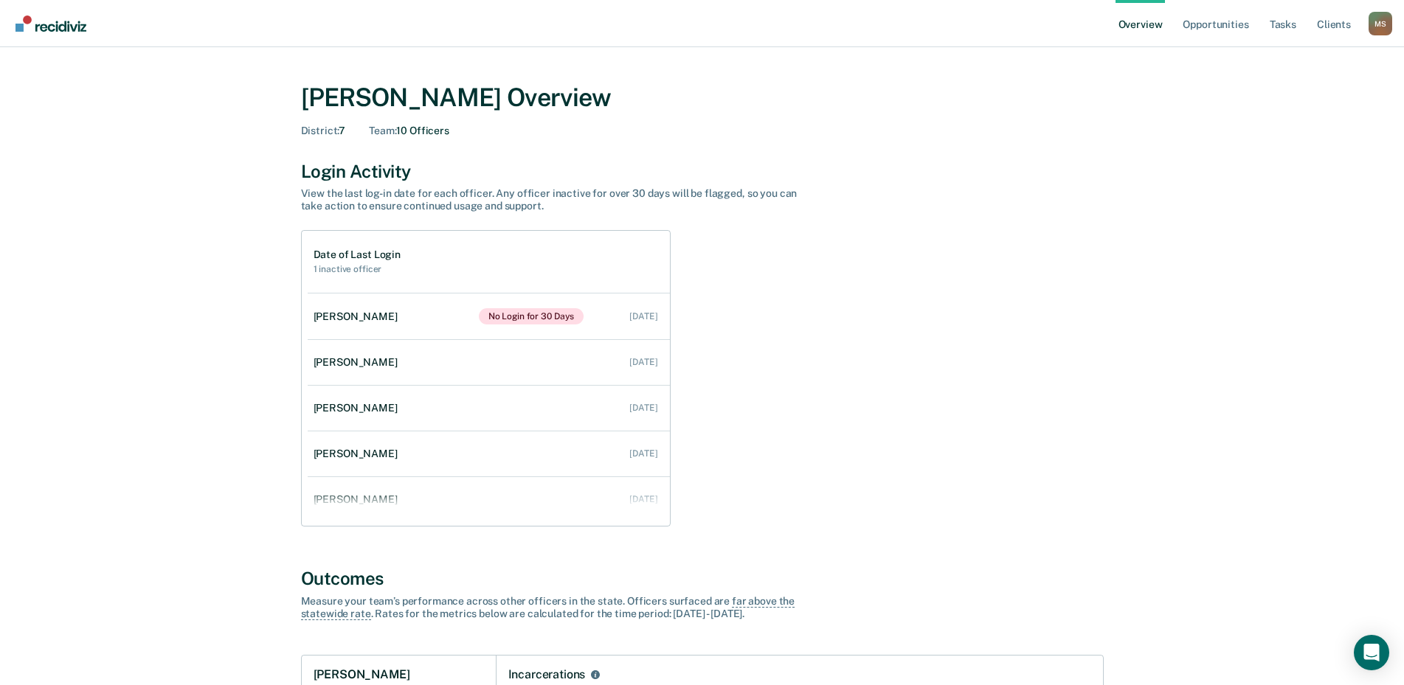
click at [1379, 27] on div "M S" at bounding box center [1381, 24] width 24 height 24
click at [1298, 113] on link "Go to Operations" at bounding box center [1321, 114] width 95 height 13
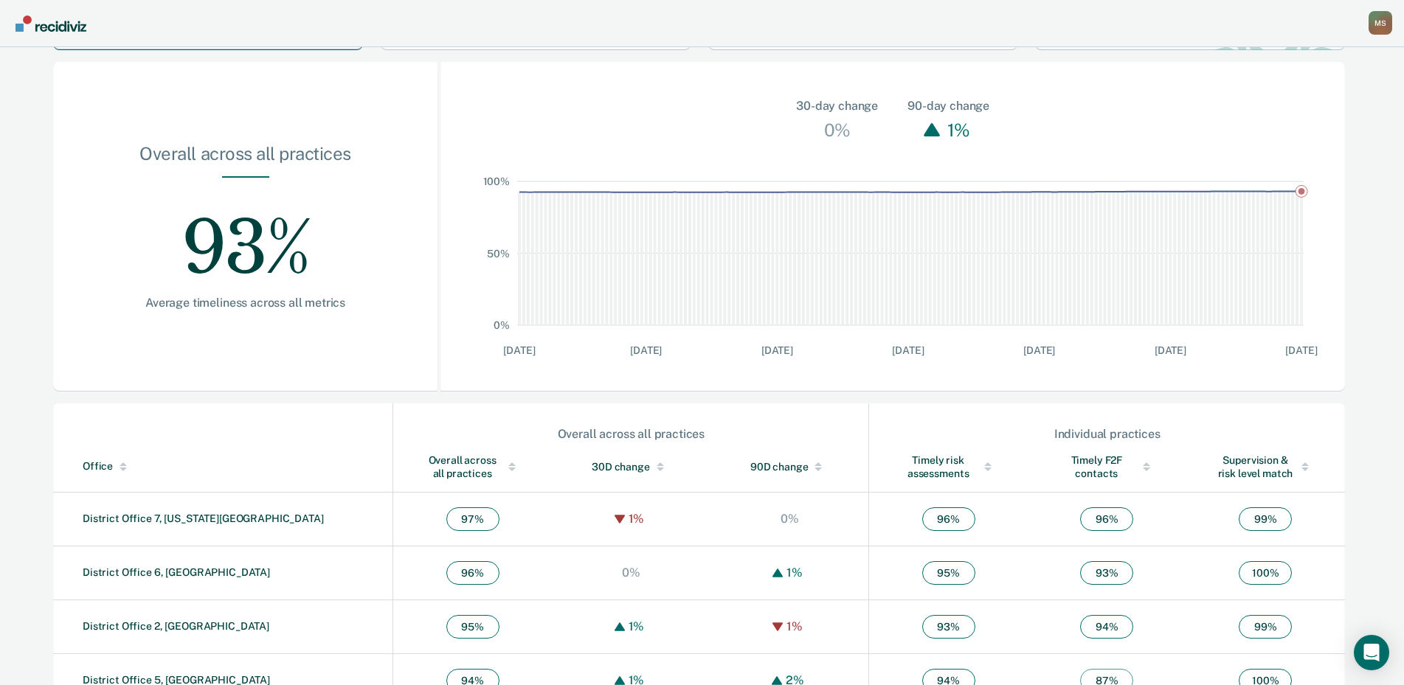
scroll to position [343, 0]
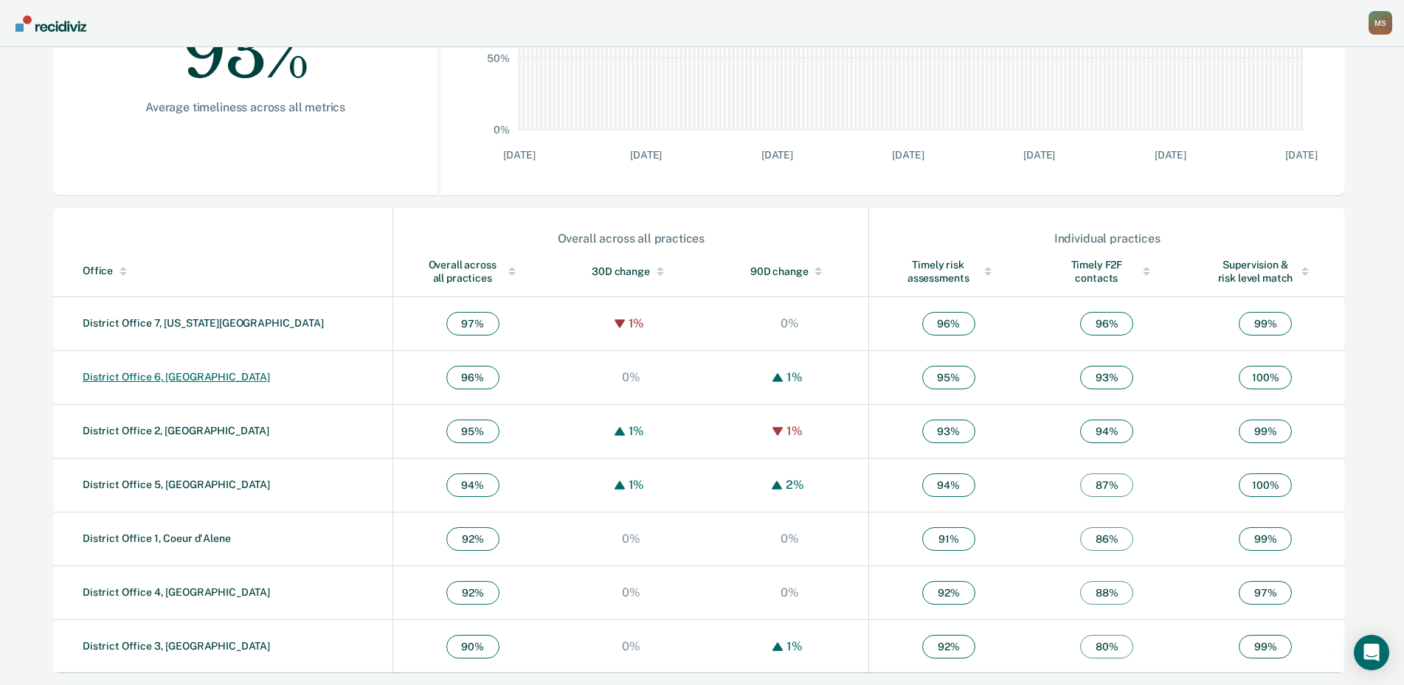
click at [156, 381] on link "District Office 6, [GEOGRAPHIC_DATA]" at bounding box center [176, 377] width 187 height 12
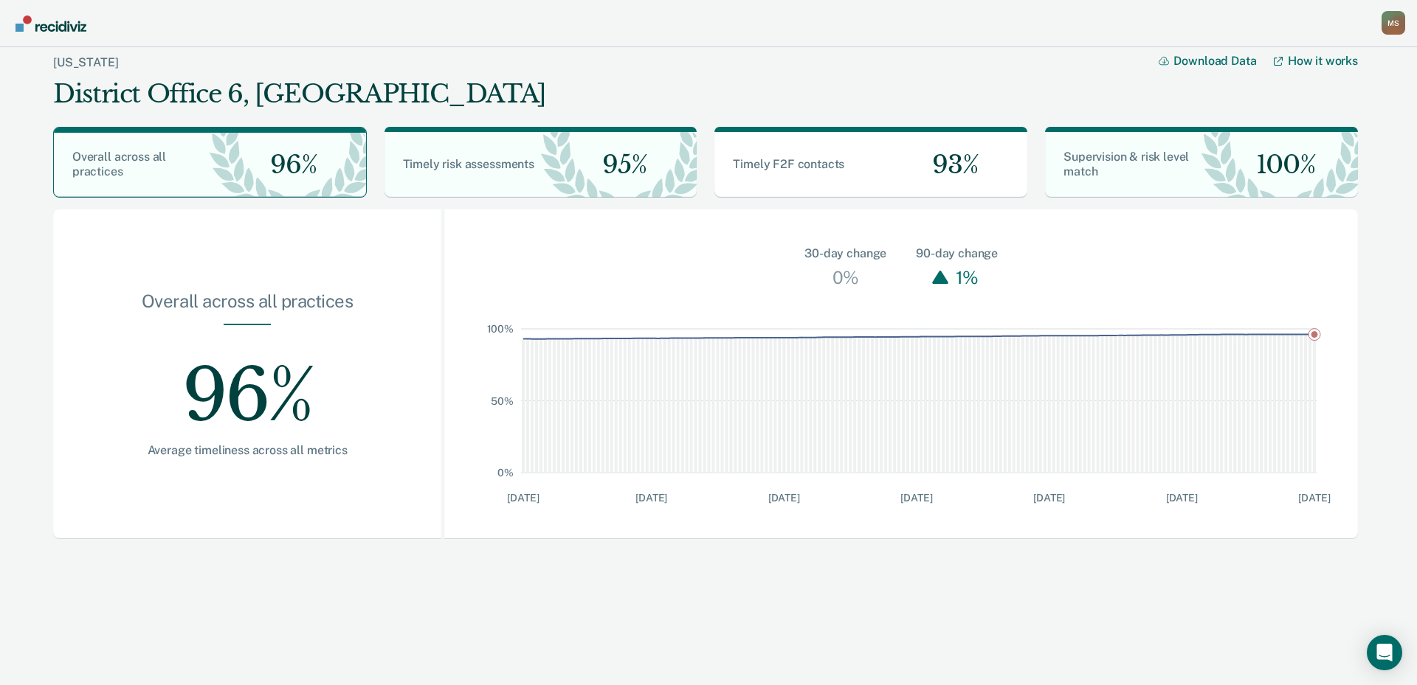
click at [104, 515] on div "Overall across all practices 96% Average timeliness across all metrics" at bounding box center [247, 375] width 388 height 330
click at [105, 515] on div "Overall across all practices 96% Average timeliness across all metrics" at bounding box center [247, 375] width 388 height 330
click at [685, 603] on main "Idaho District Office 6, Pocatello Download Data How it works Overall across al…" at bounding box center [708, 362] width 1417 height 631
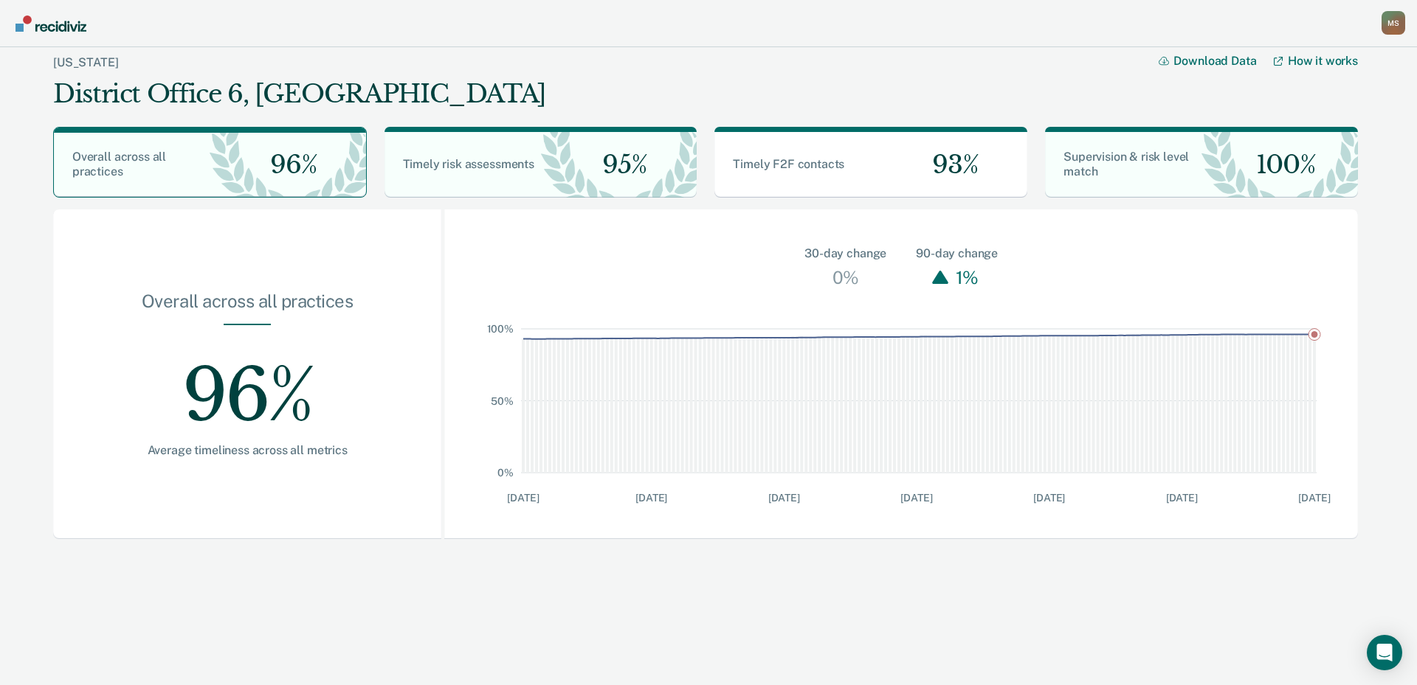
drag, startPoint x: 670, startPoint y: 641, endPoint x: 656, endPoint y: 593, distance: 50.0
click at [669, 641] on main "Idaho District Office 6, Pocatello Download Data How it works Overall across al…" at bounding box center [708, 362] width 1417 height 631
